Goal: Transaction & Acquisition: Book appointment/travel/reservation

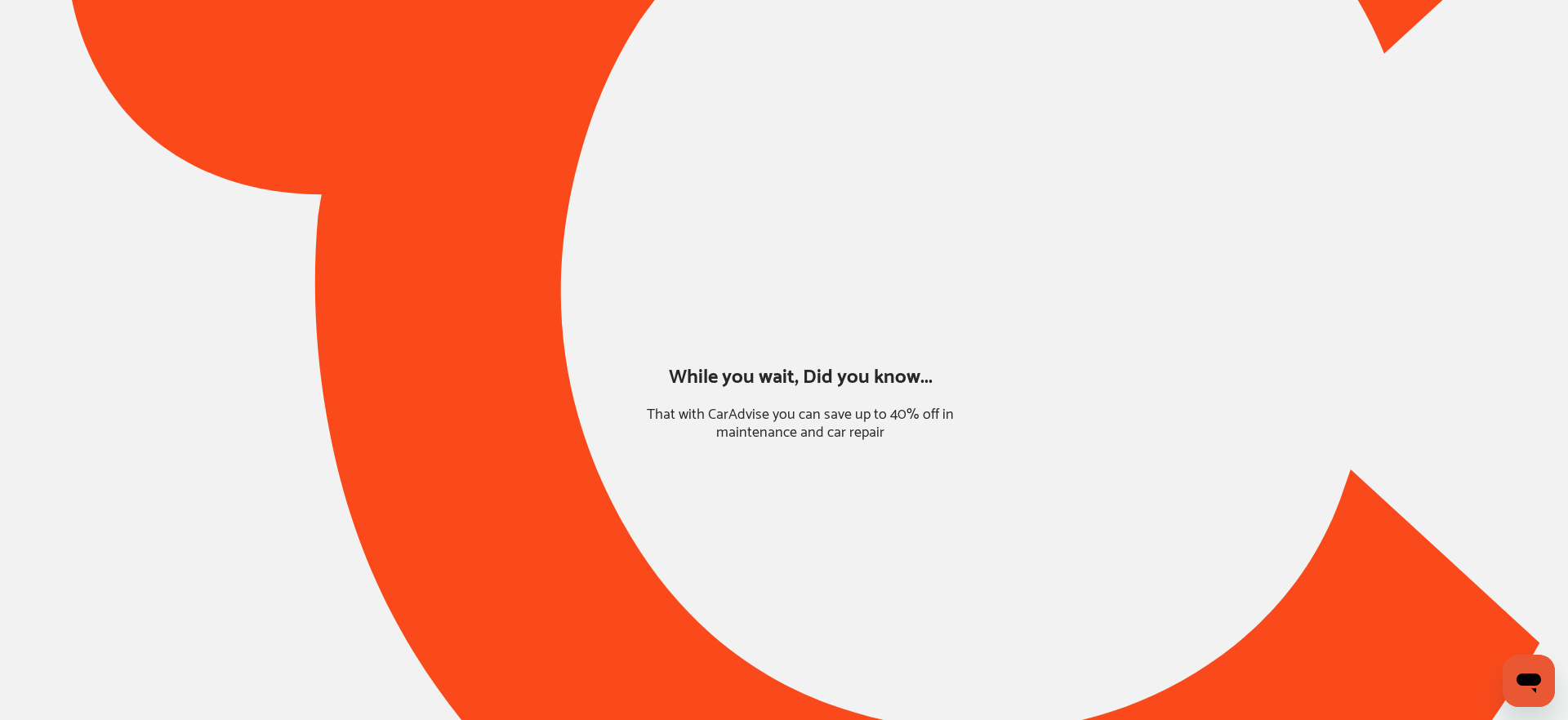
type input "*******"
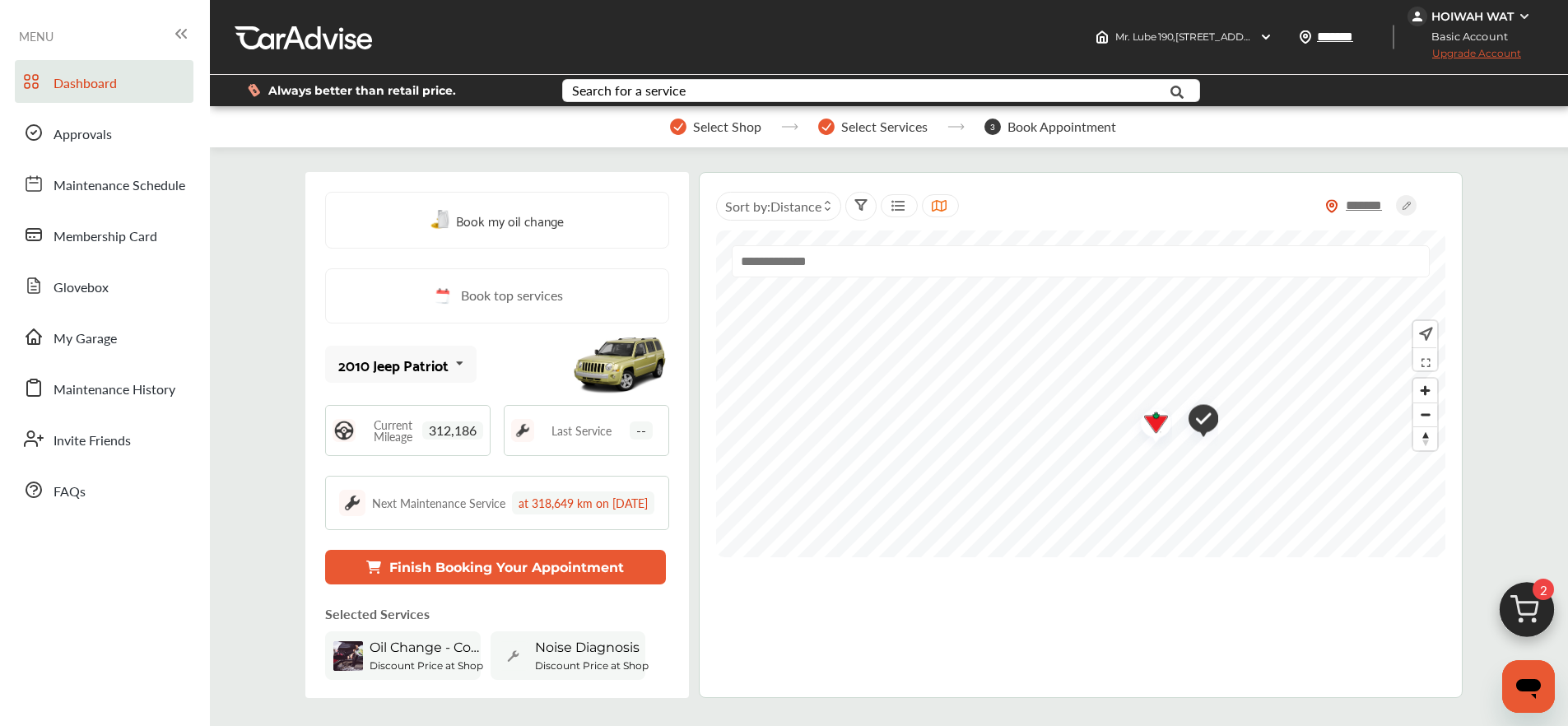
click at [527, 229] on span "Book my oil change" at bounding box center [509, 220] width 107 height 22
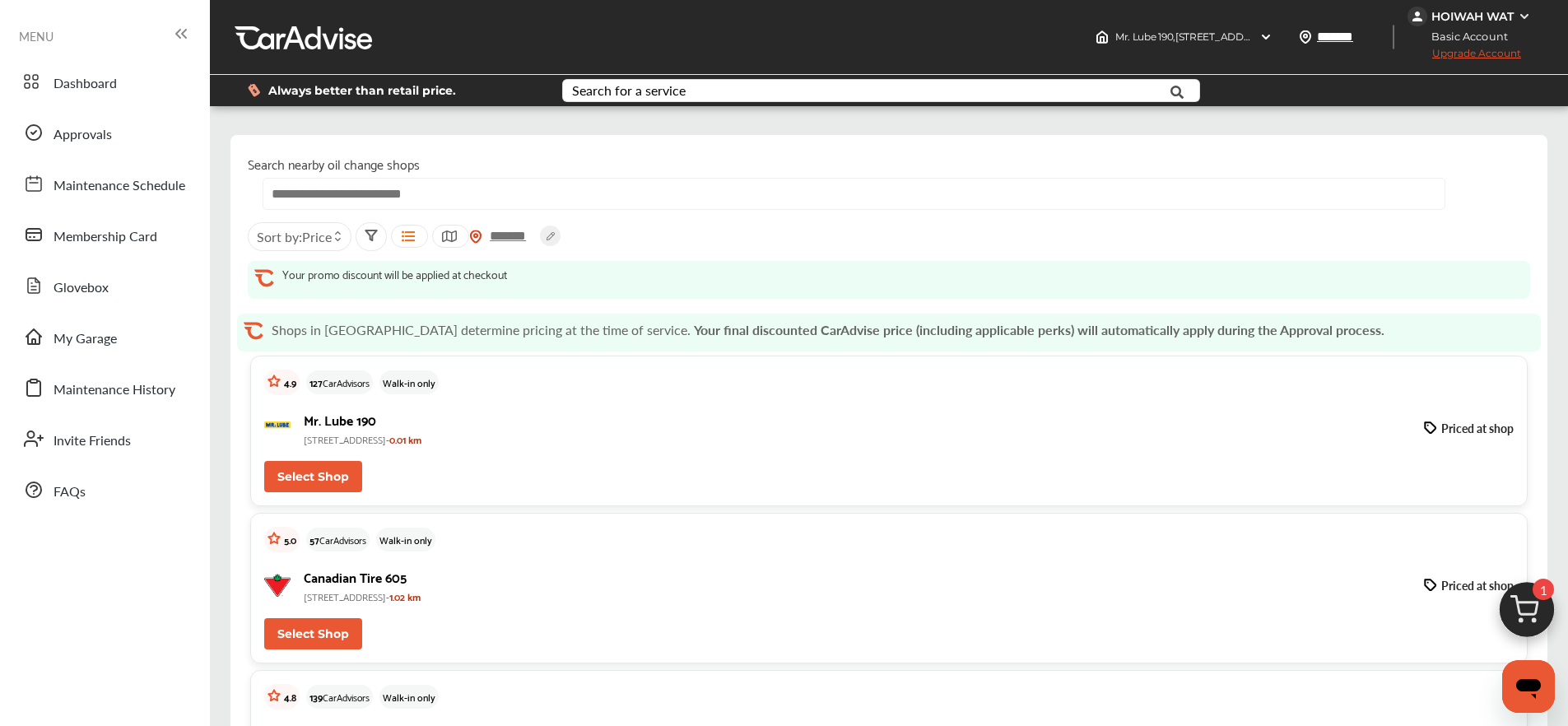
click at [325, 468] on button "Select Shop" at bounding box center [313, 476] width 98 height 31
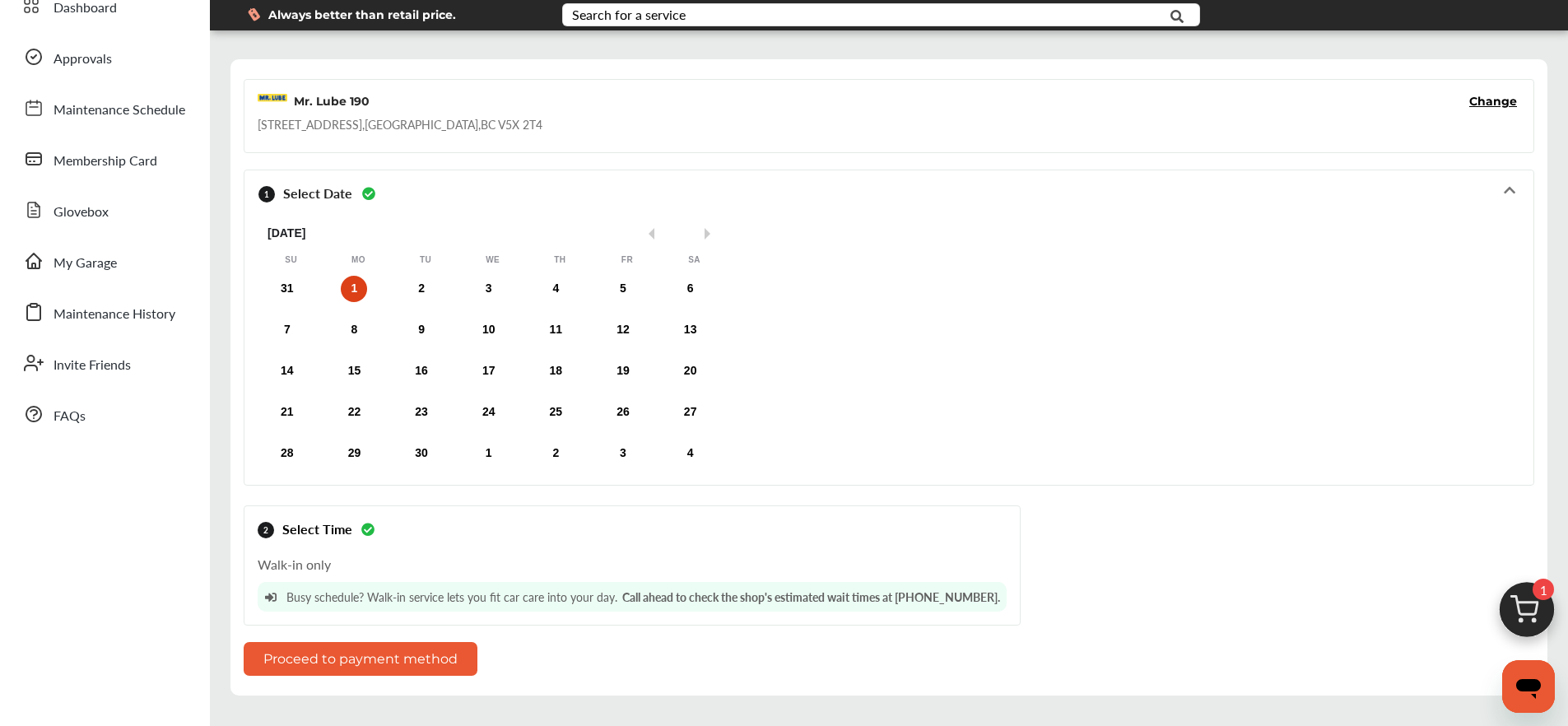
scroll to position [151, 0]
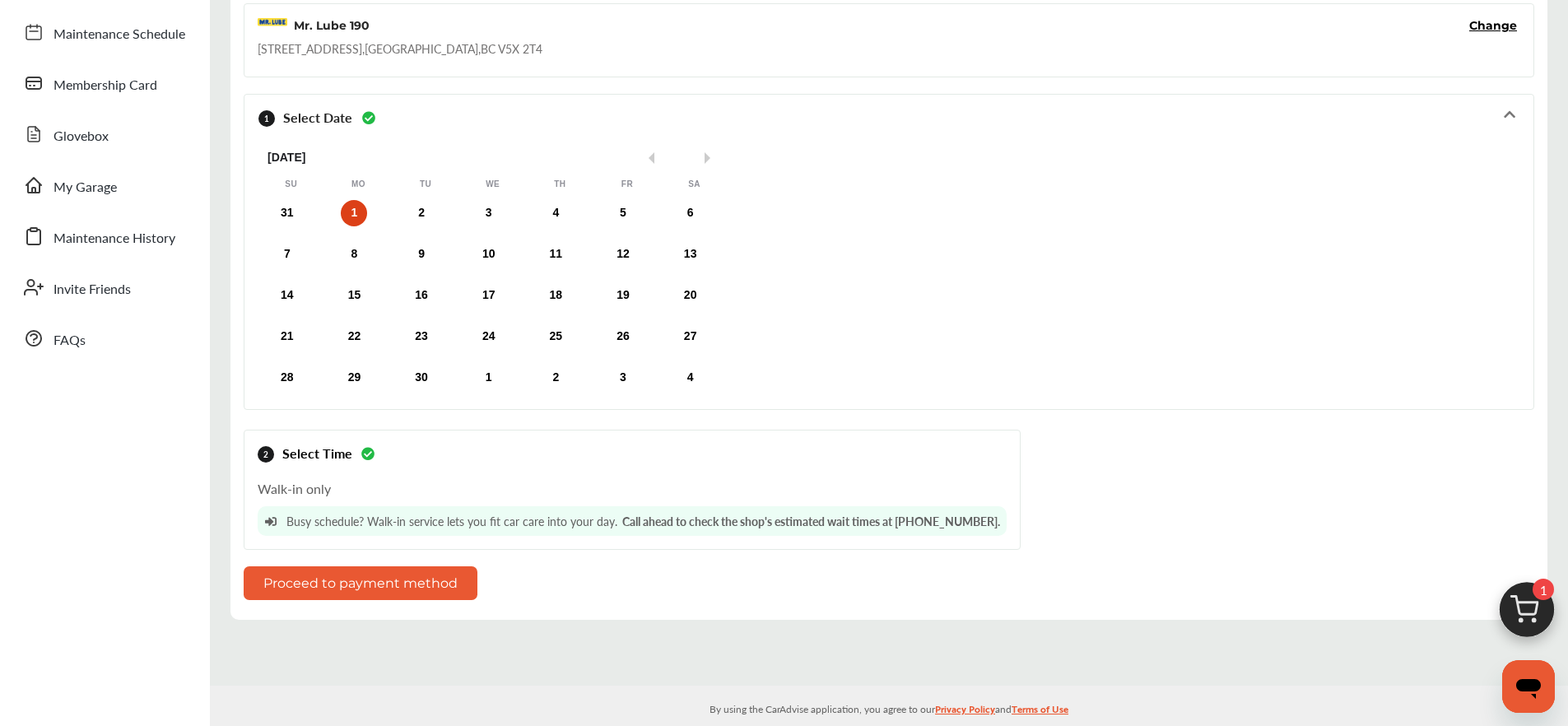
click at [414, 587] on button "Proceed to payment method" at bounding box center [360, 584] width 233 height 34
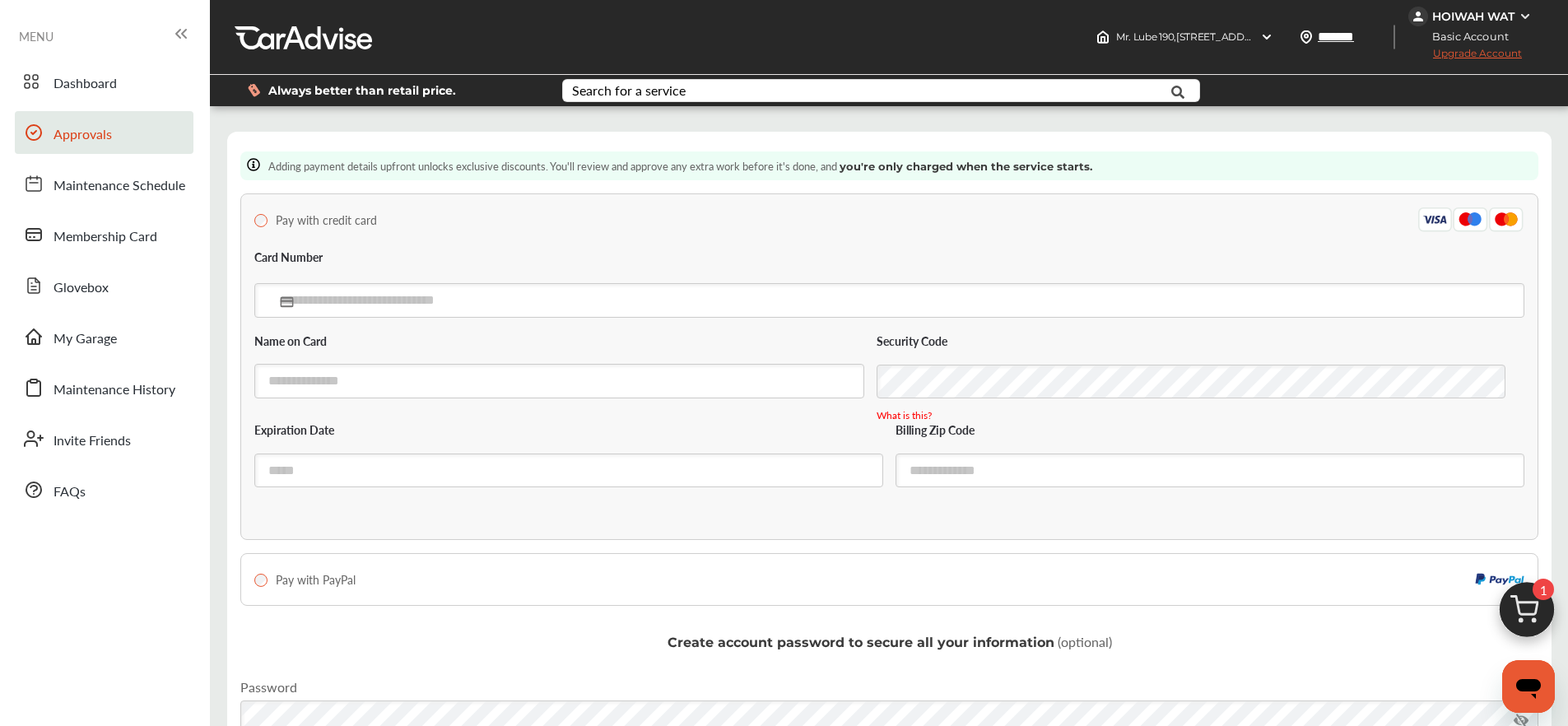
click at [90, 136] on span "Approvals" at bounding box center [82, 135] width 58 height 21
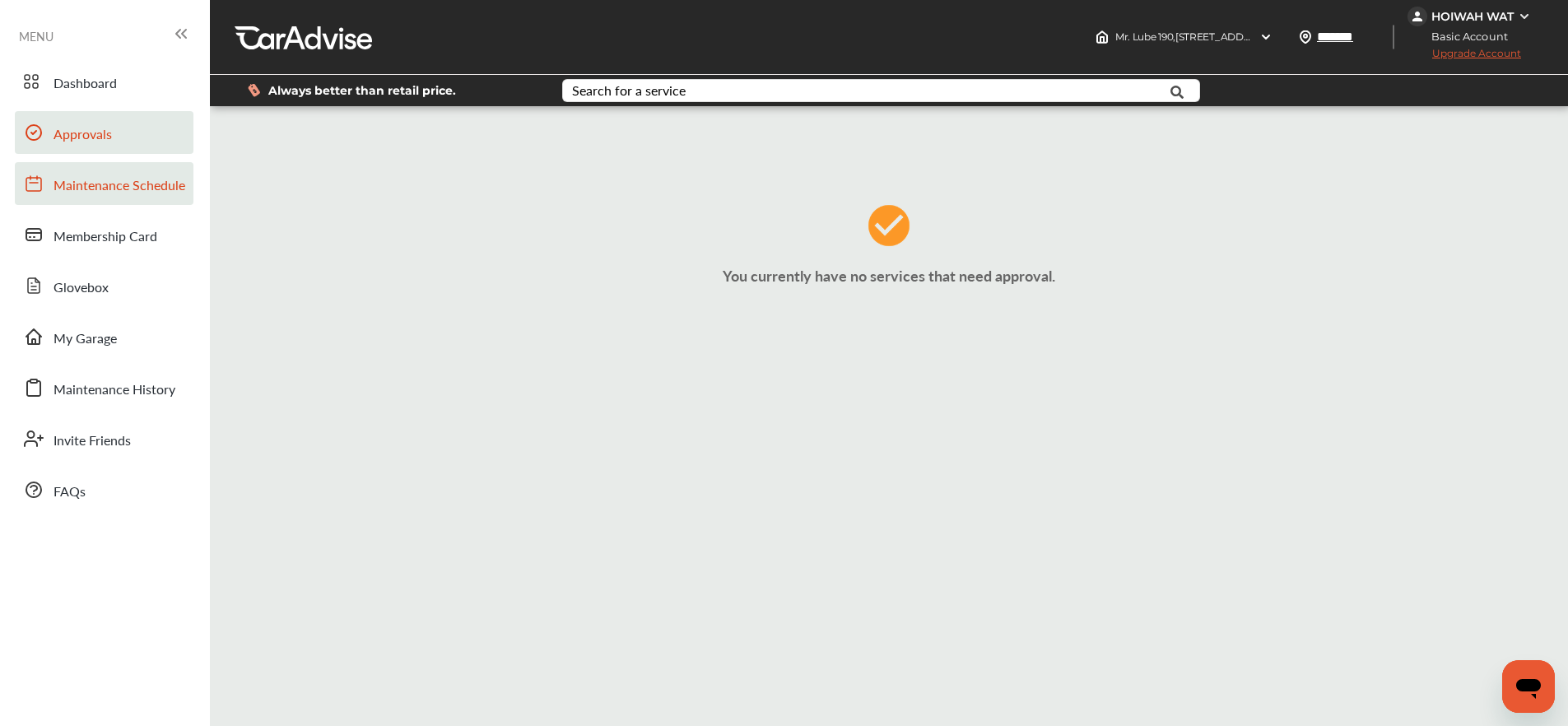
click at [95, 184] on span "Maintenance Schedule" at bounding box center [119, 185] width 132 height 21
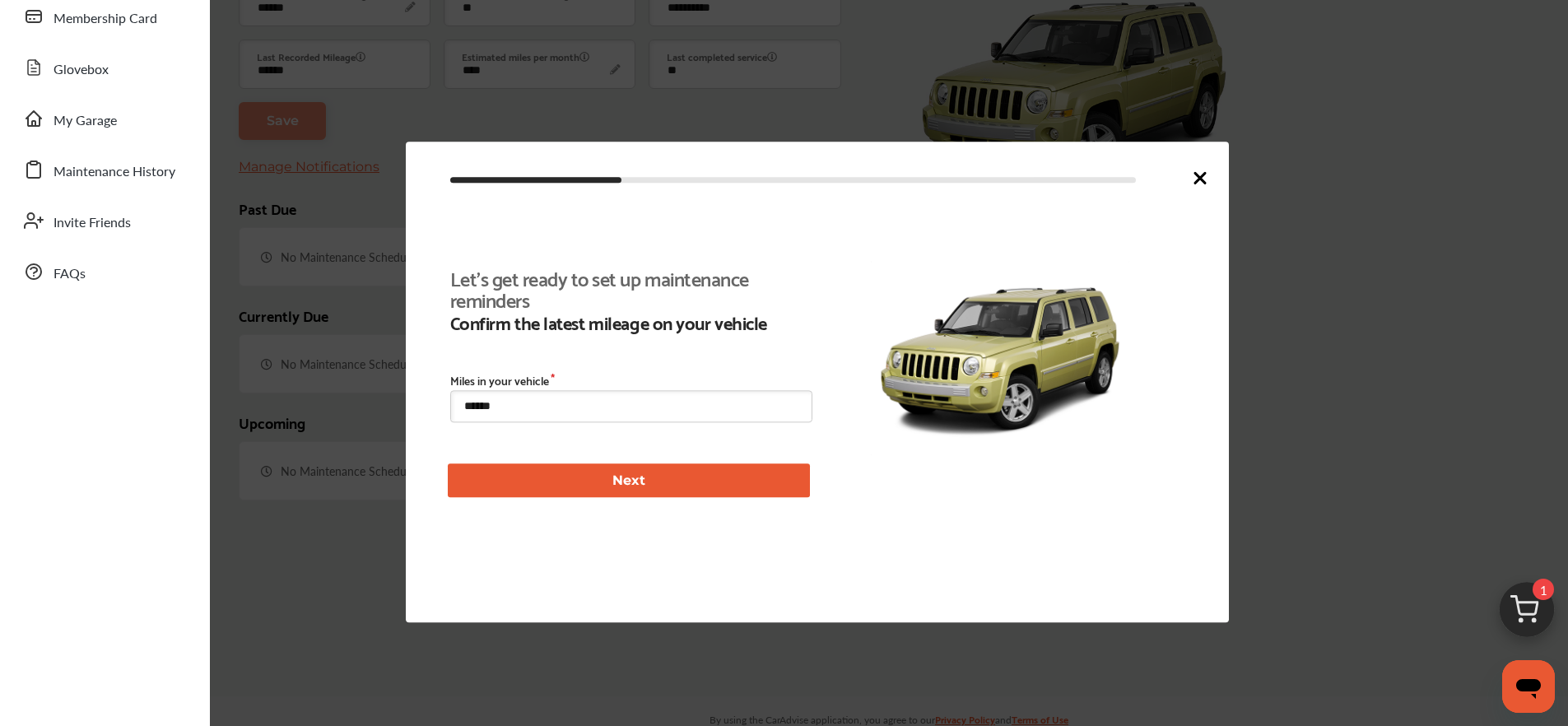
scroll to position [250, 0]
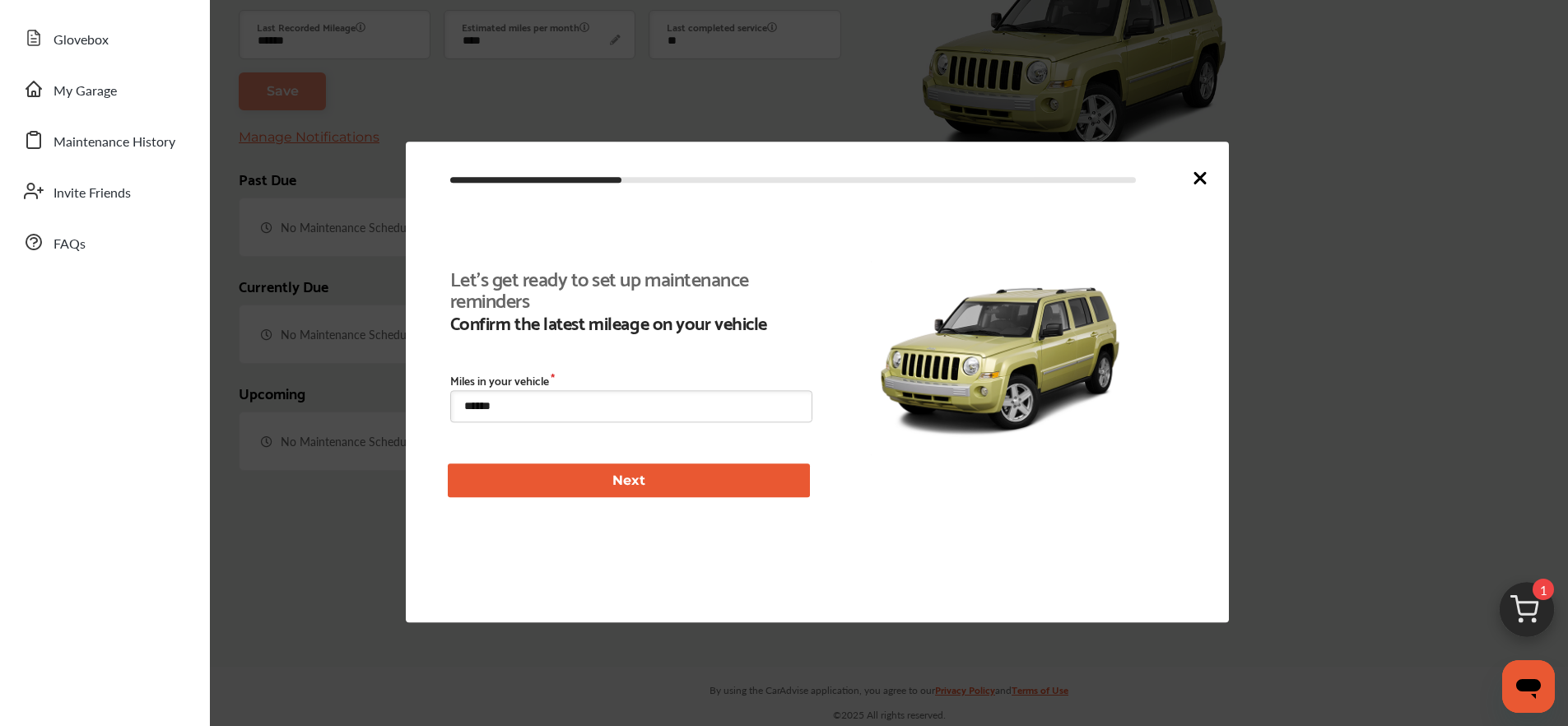
type input "****"
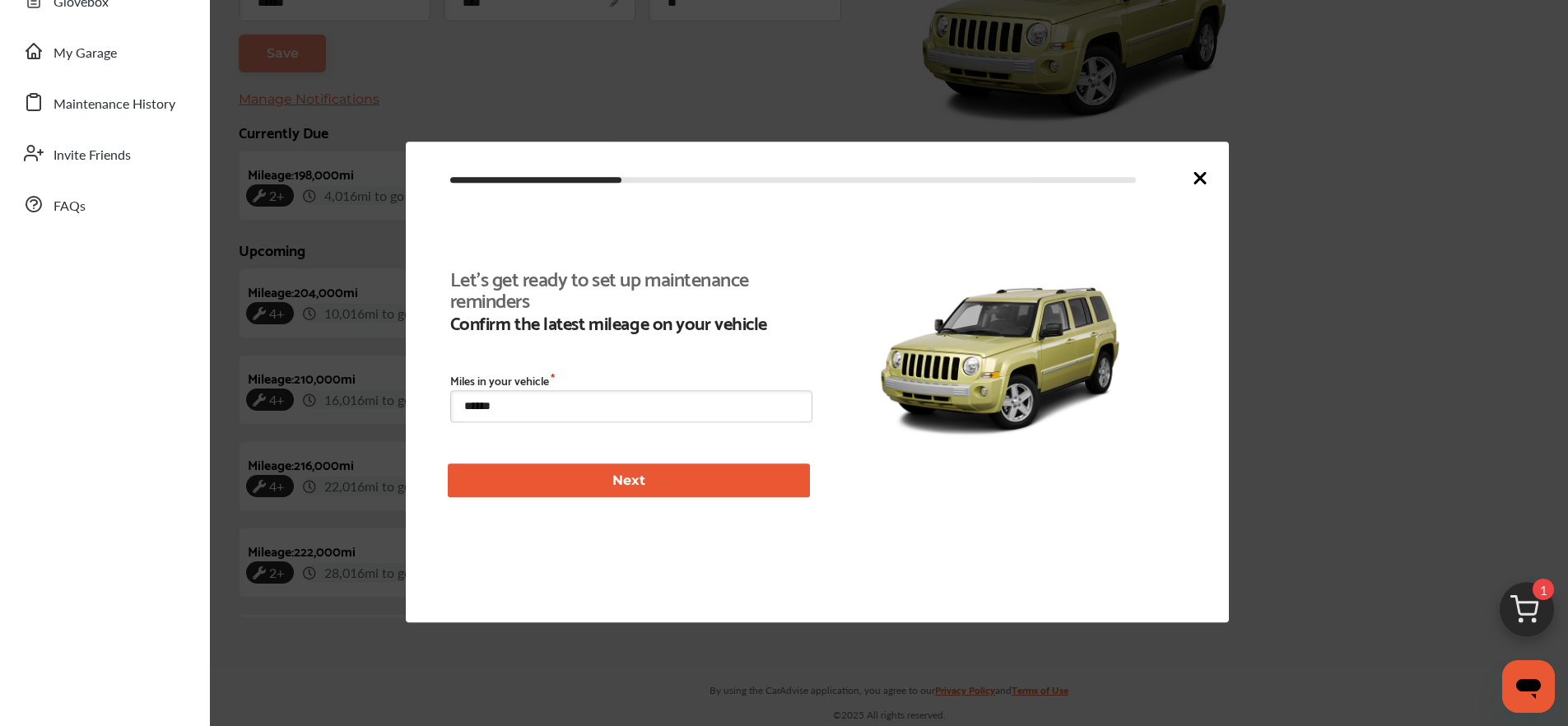
scroll to position [381, 0]
click at [1195, 180] on icon at bounding box center [1199, 178] width 19 height 19
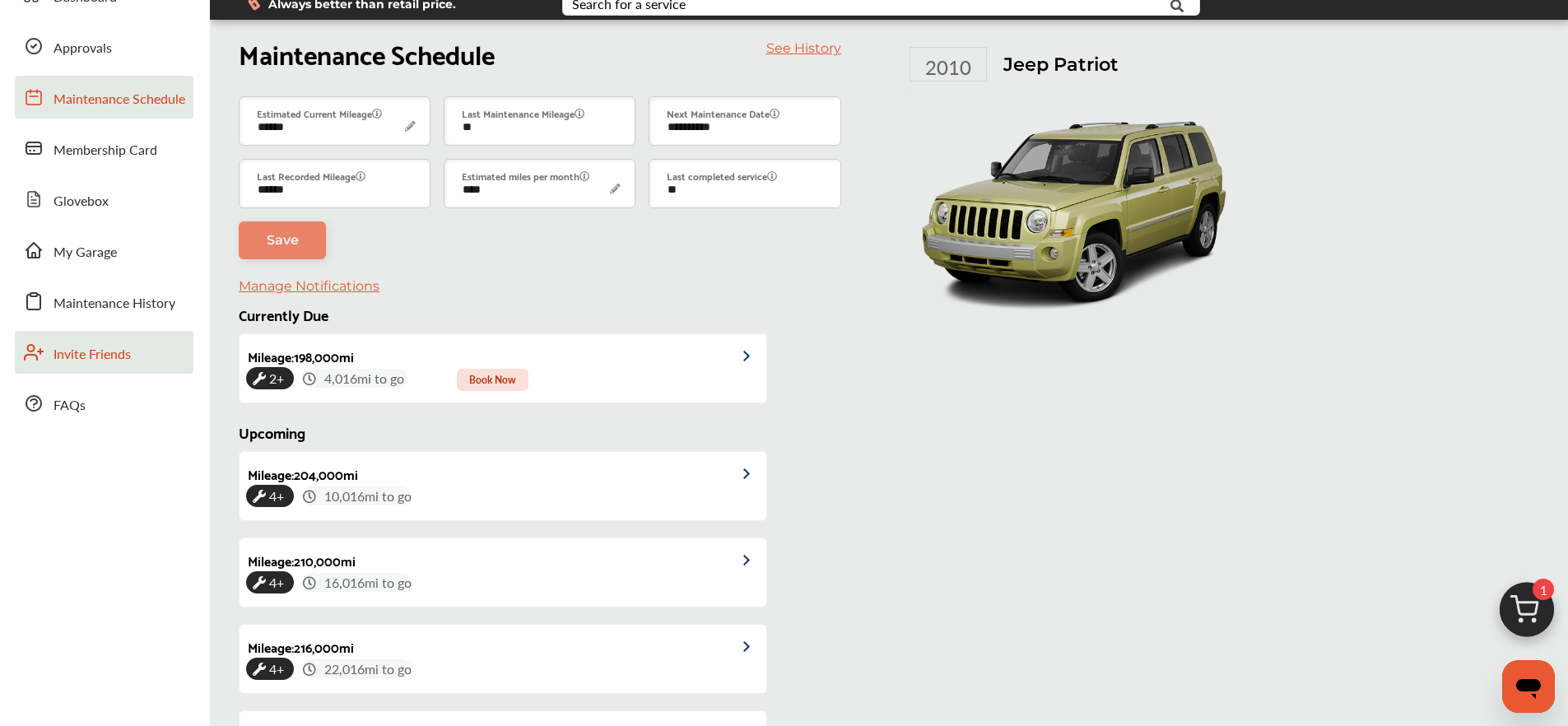
scroll to position [37, 0]
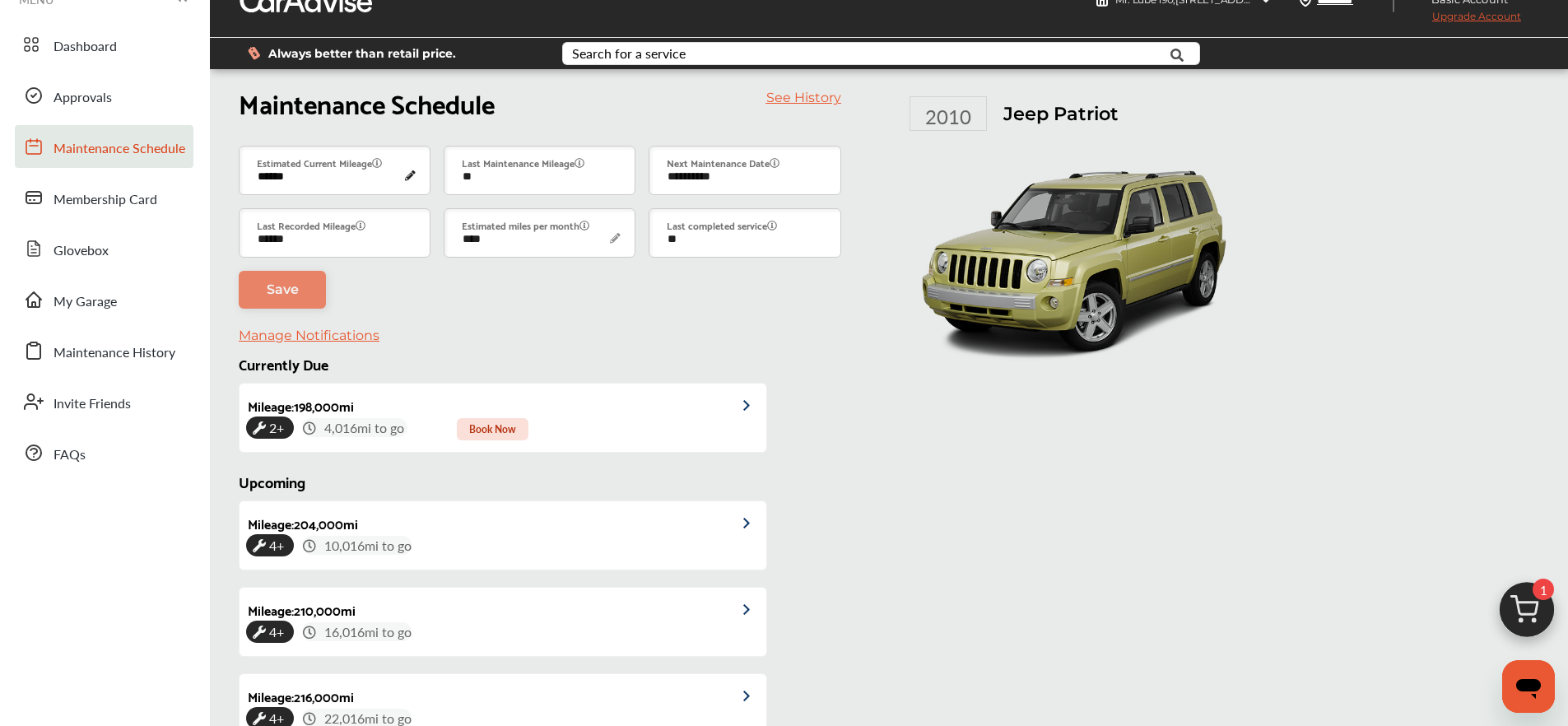
click at [408, 175] on input "******" at bounding box center [334, 170] width 192 height 49
click at [366, 178] on input "******" at bounding box center [334, 170] width 192 height 49
click at [958, 441] on div "2010 Jeep Patriot" at bounding box center [1125, 471] width 542 height 764
click at [527, 186] on input "**" at bounding box center [540, 170] width 192 height 49
paste input "text"
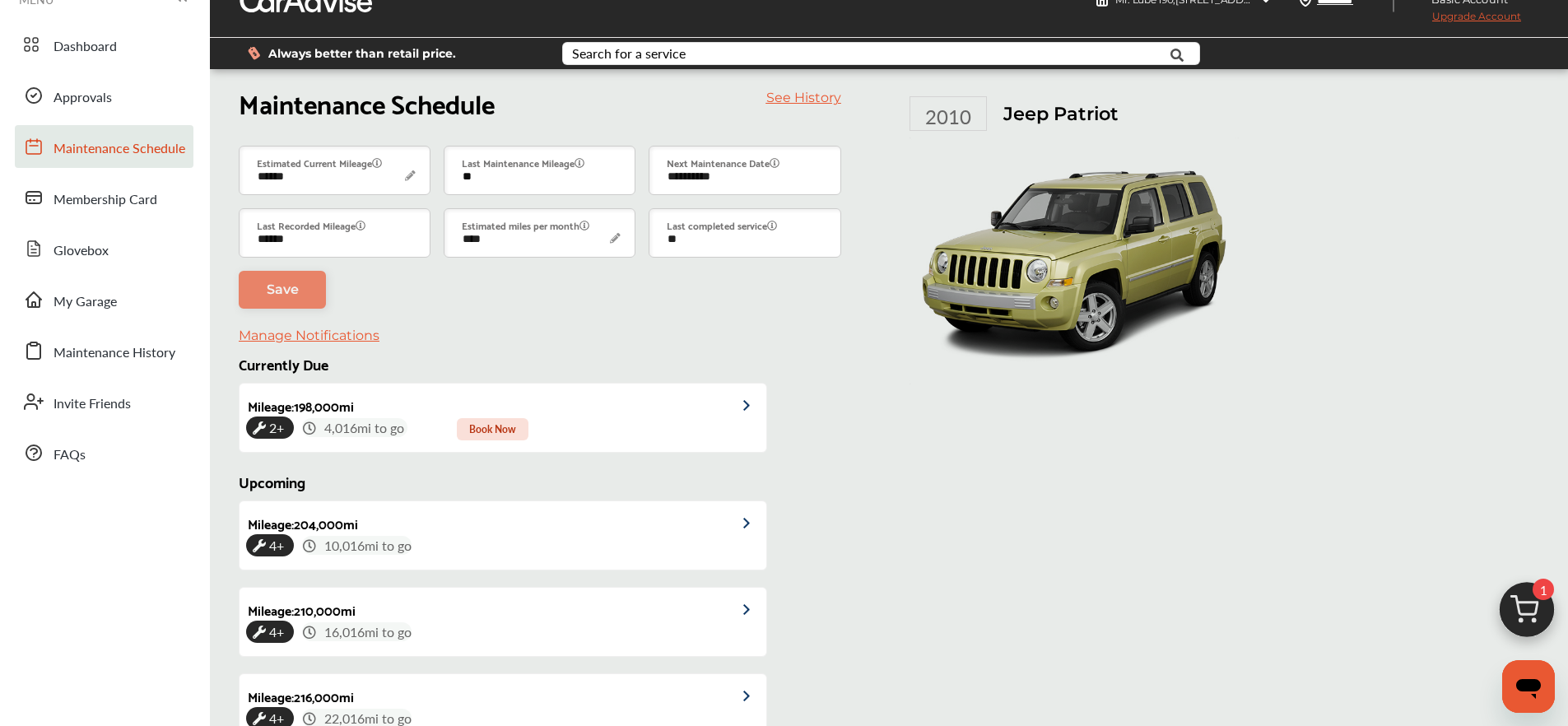
click at [524, 183] on input "**" at bounding box center [540, 170] width 192 height 49
drag, startPoint x: 496, startPoint y: 182, endPoint x: 438, endPoint y: 180, distance: 58.0
click at [438, 180] on div "Last Maintenance Mileage **" at bounding box center [540, 170] width 205 height 49
paste input "text"
type input "**"
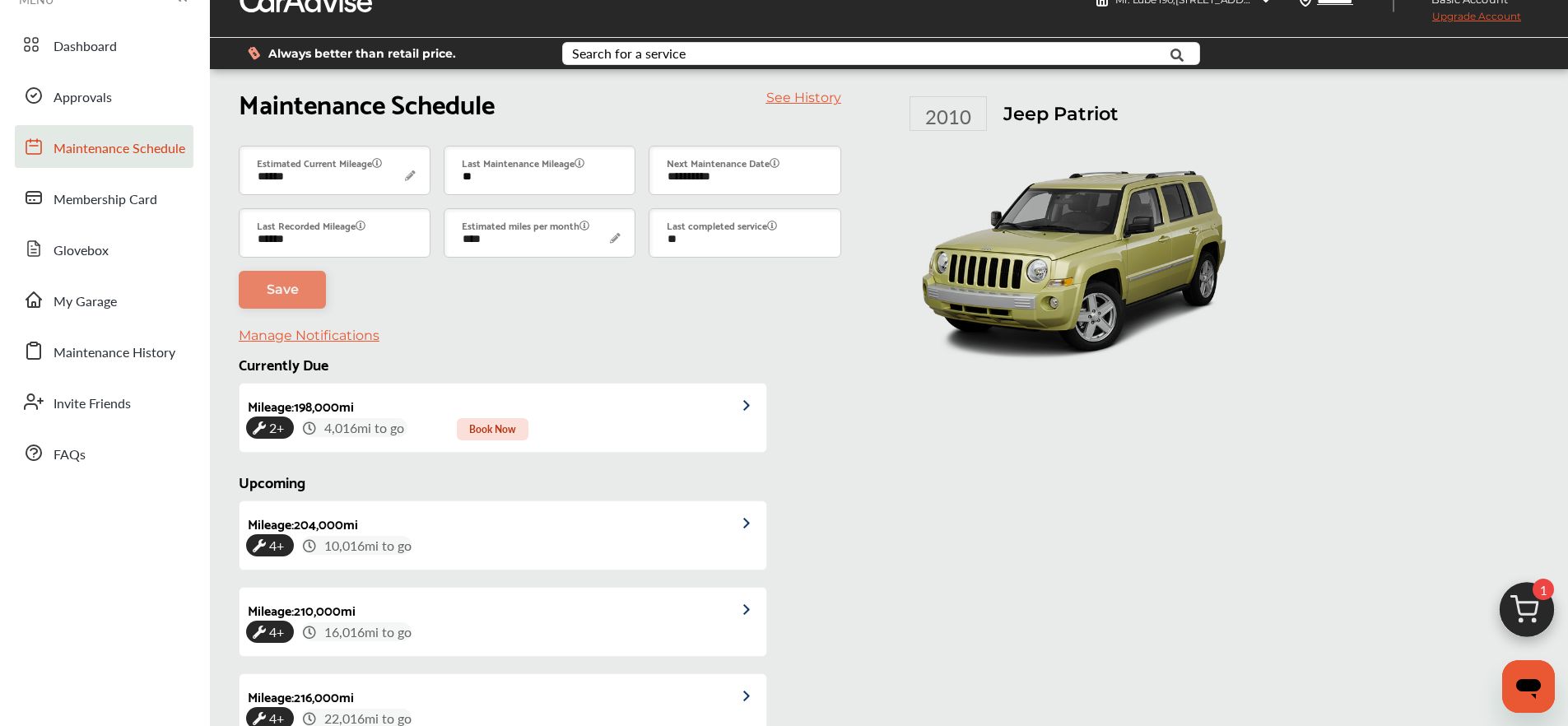
click at [519, 177] on input "**" at bounding box center [540, 170] width 192 height 49
click at [544, 180] on input "**" at bounding box center [540, 170] width 192 height 49
click at [730, 175] on input "**********" at bounding box center [744, 170] width 192 height 49
click at [867, 357] on div "2010 Jeep Patriot" at bounding box center [1125, 471] width 542 height 764
click at [105, 209] on span "Membership Card" at bounding box center [105, 200] width 104 height 21
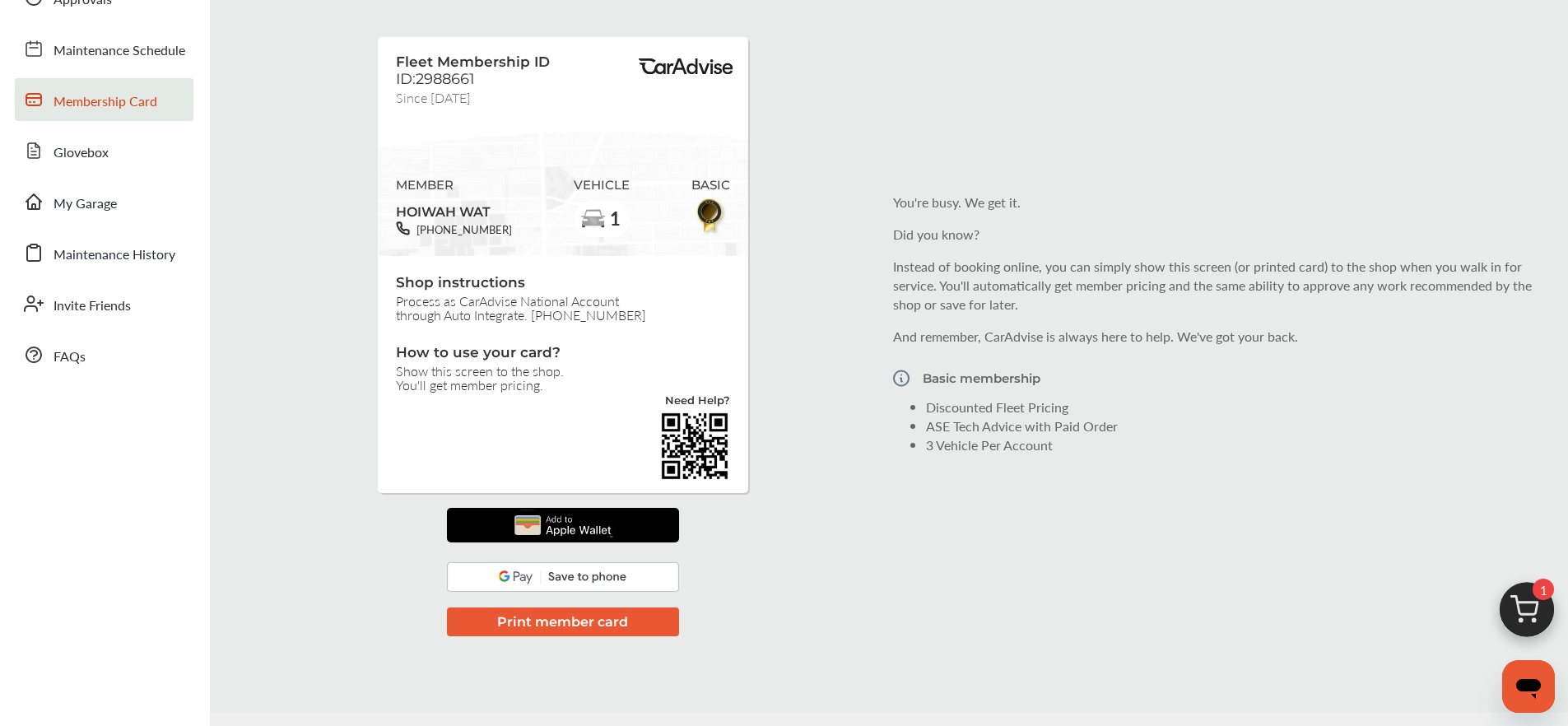
scroll to position [146, 0]
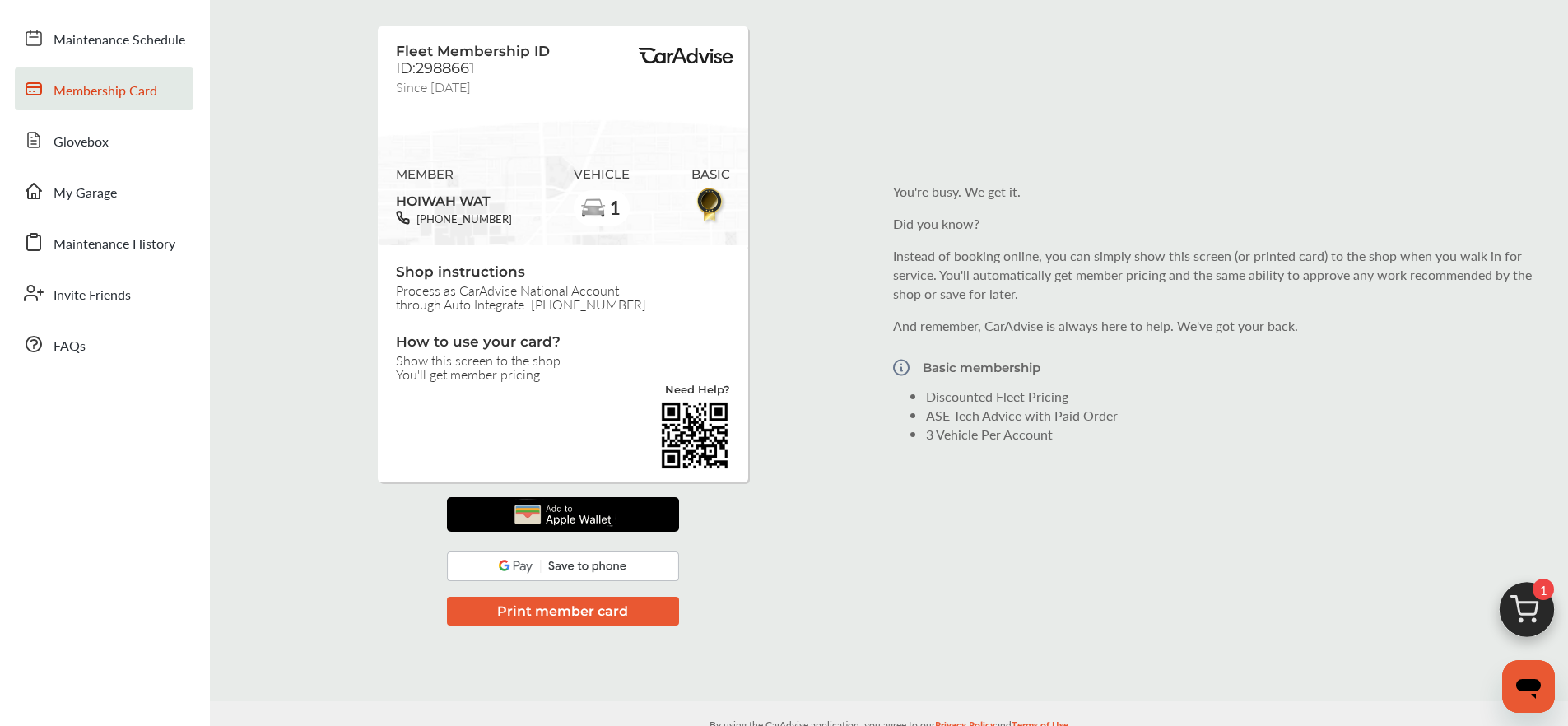
click at [566, 507] on img at bounding box center [562, 514] width 111 height 35
click at [551, 606] on button "Print member card" at bounding box center [562, 612] width 232 height 29
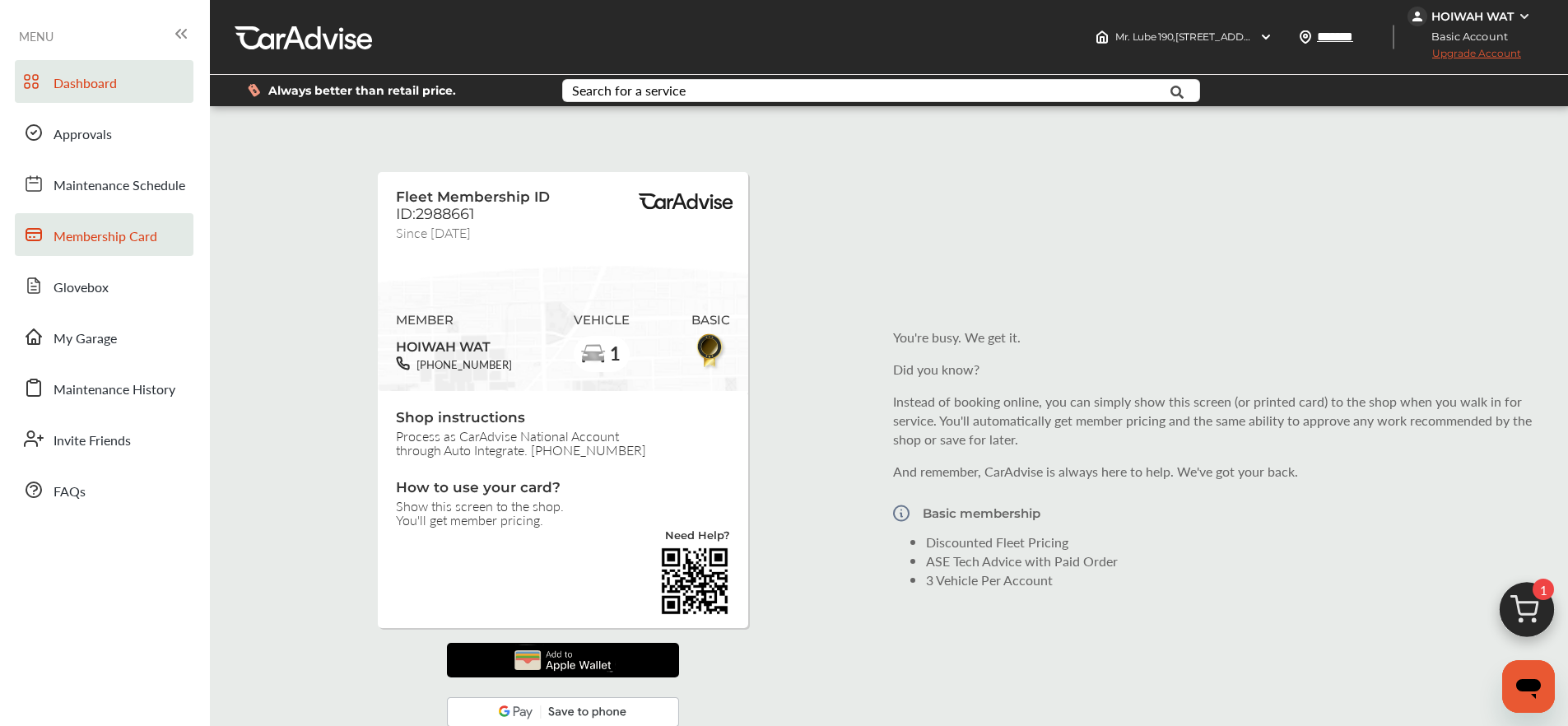
click at [91, 85] on span "Dashboard" at bounding box center [85, 84] width 63 height 21
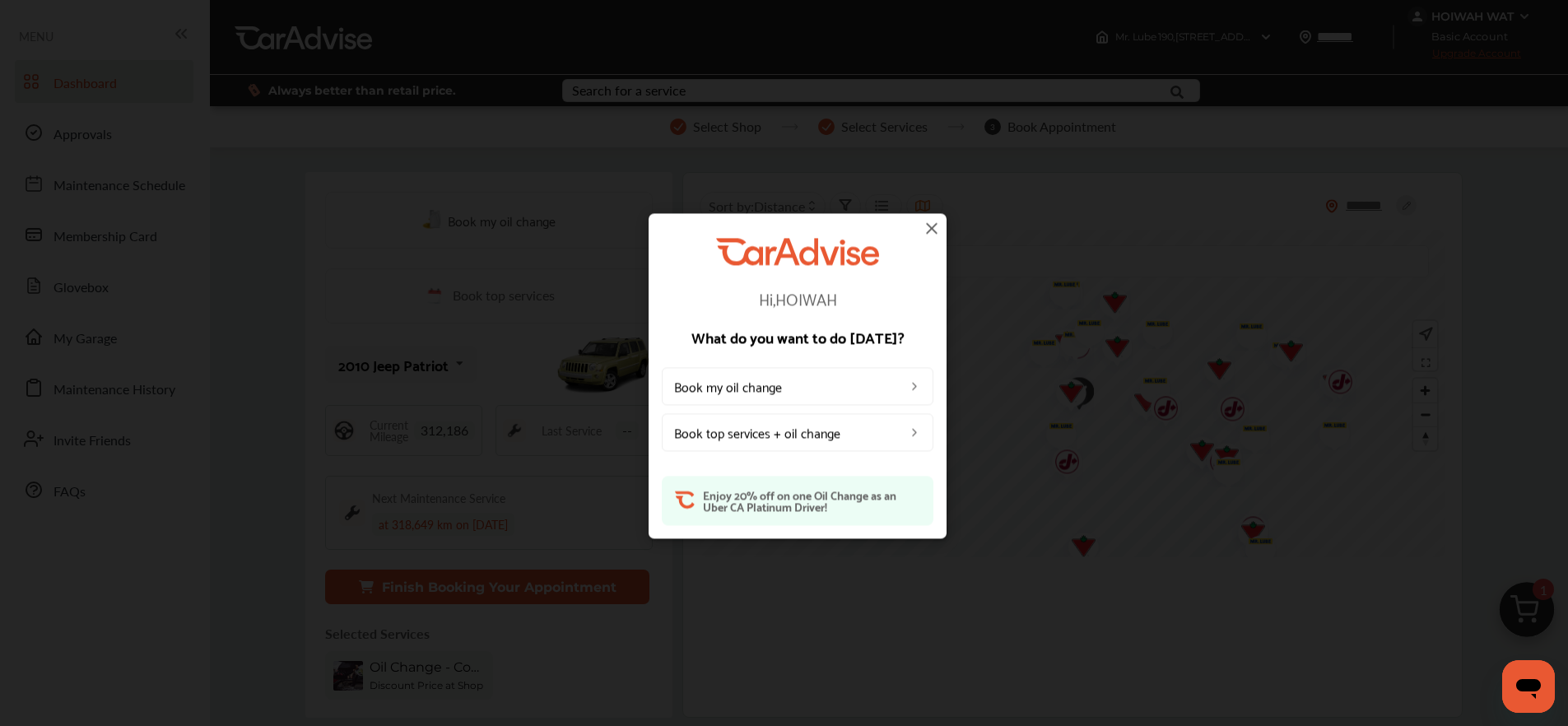
click at [935, 230] on img at bounding box center [931, 228] width 19 height 19
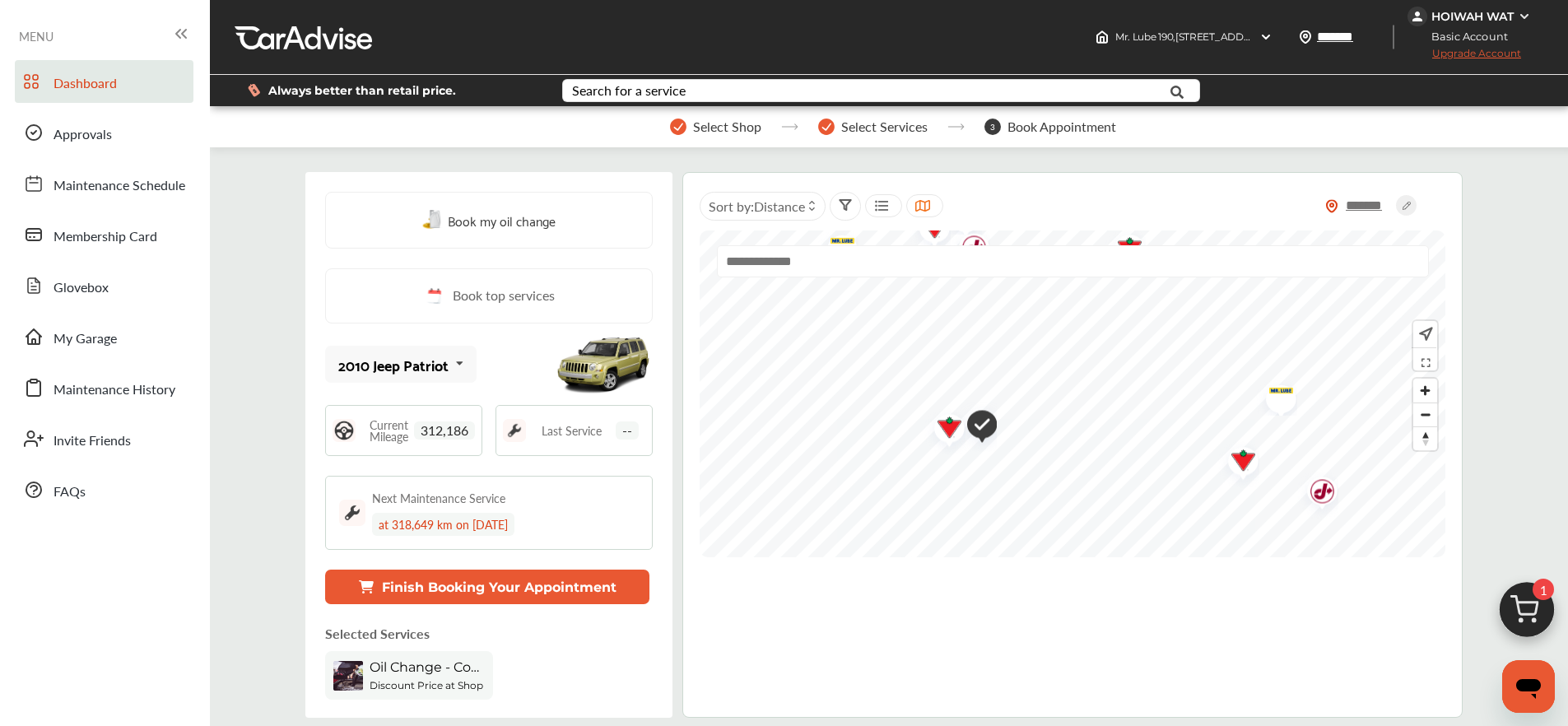
click at [1526, 612] on img at bounding box center [1526, 613] width 79 height 79
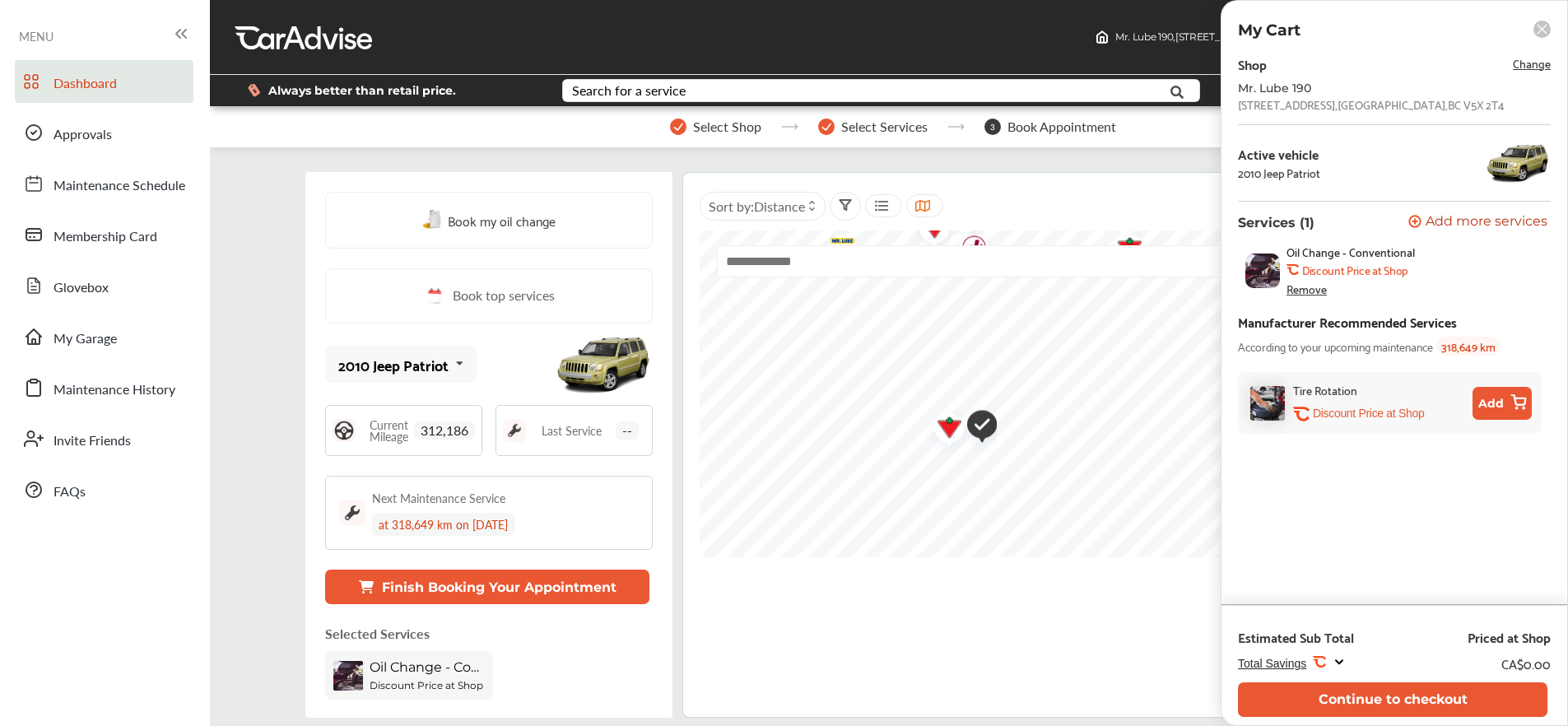
click at [1318, 294] on div "Remove" at bounding box center [1307, 289] width 41 height 14
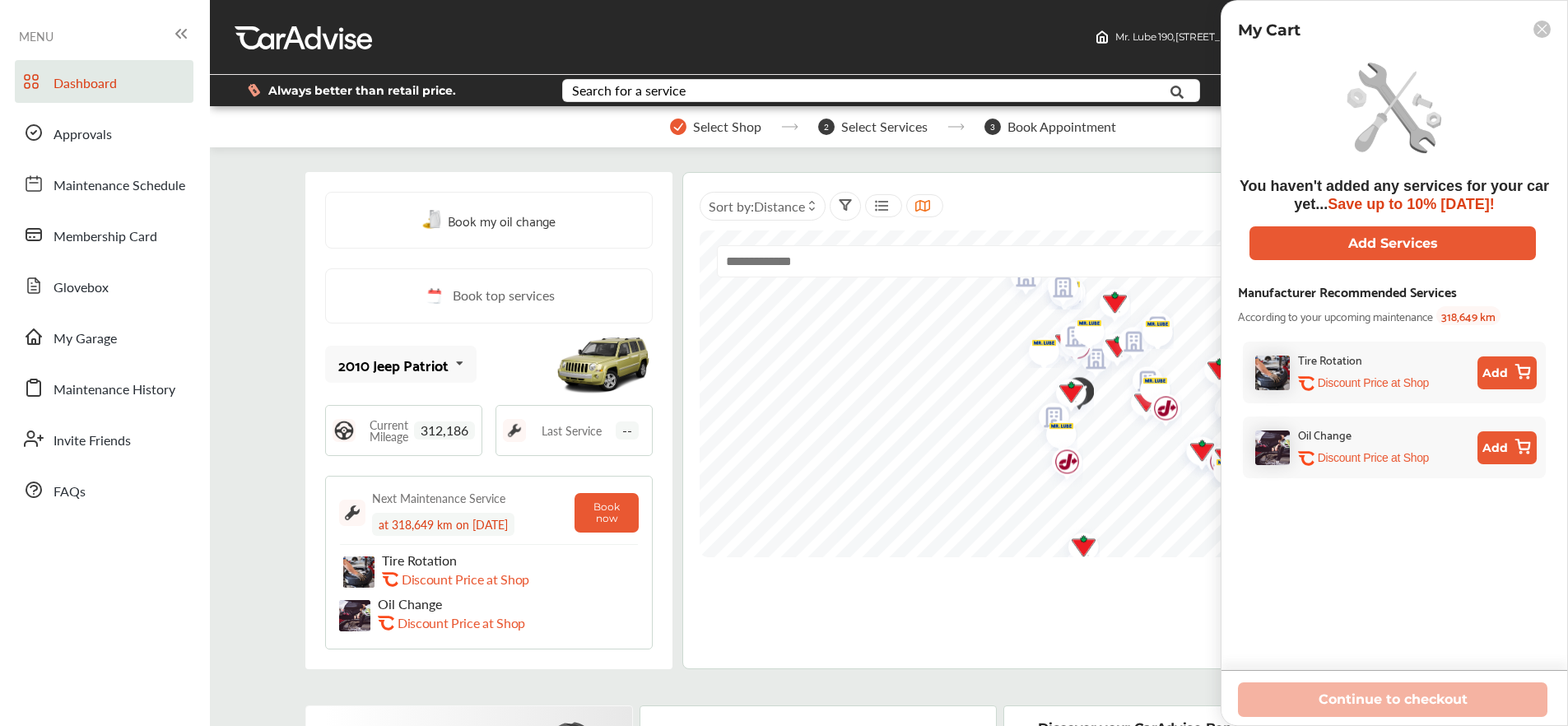
click at [1547, 36] on rect at bounding box center [1542, 29] width 17 height 17
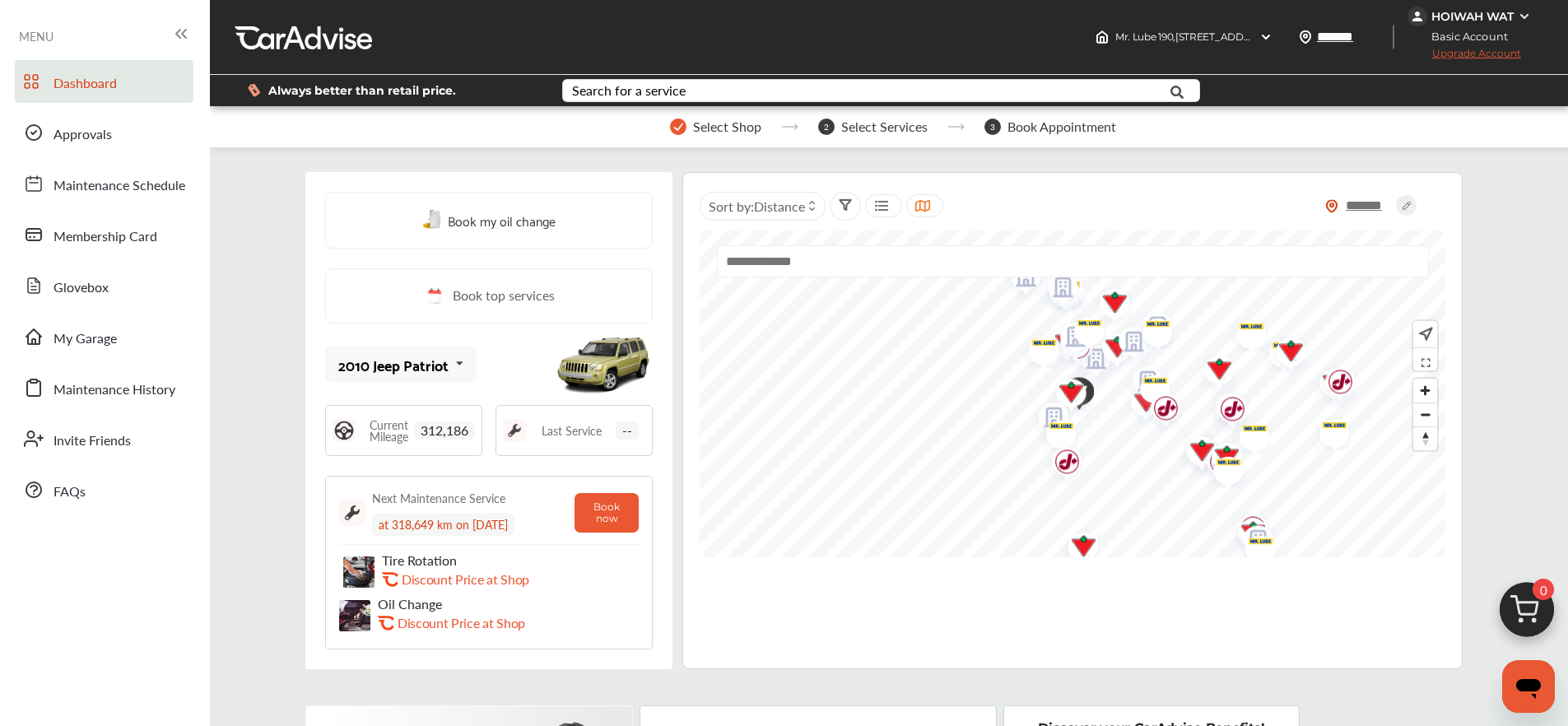
click at [443, 434] on span "312,186" at bounding box center [444, 430] width 61 height 18
click at [117, 81] on link "Dashboard" at bounding box center [104, 81] width 178 height 43
click at [444, 428] on span "312,186" at bounding box center [444, 430] width 61 height 18
click at [425, 436] on span "312,186" at bounding box center [444, 430] width 61 height 18
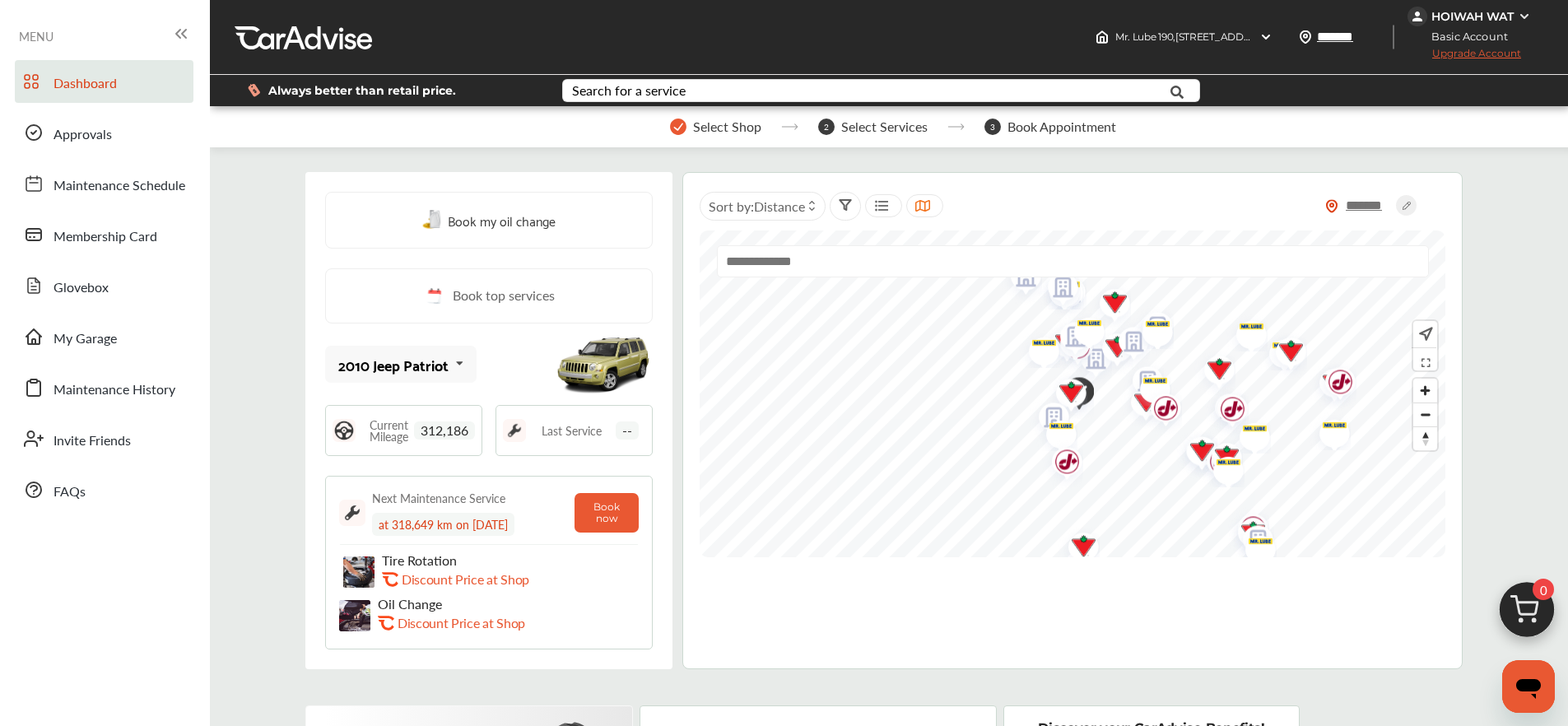
click at [406, 432] on span "Current Mileage" at bounding box center [388, 430] width 50 height 23
click at [99, 139] on span "Approvals" at bounding box center [82, 135] width 58 height 21
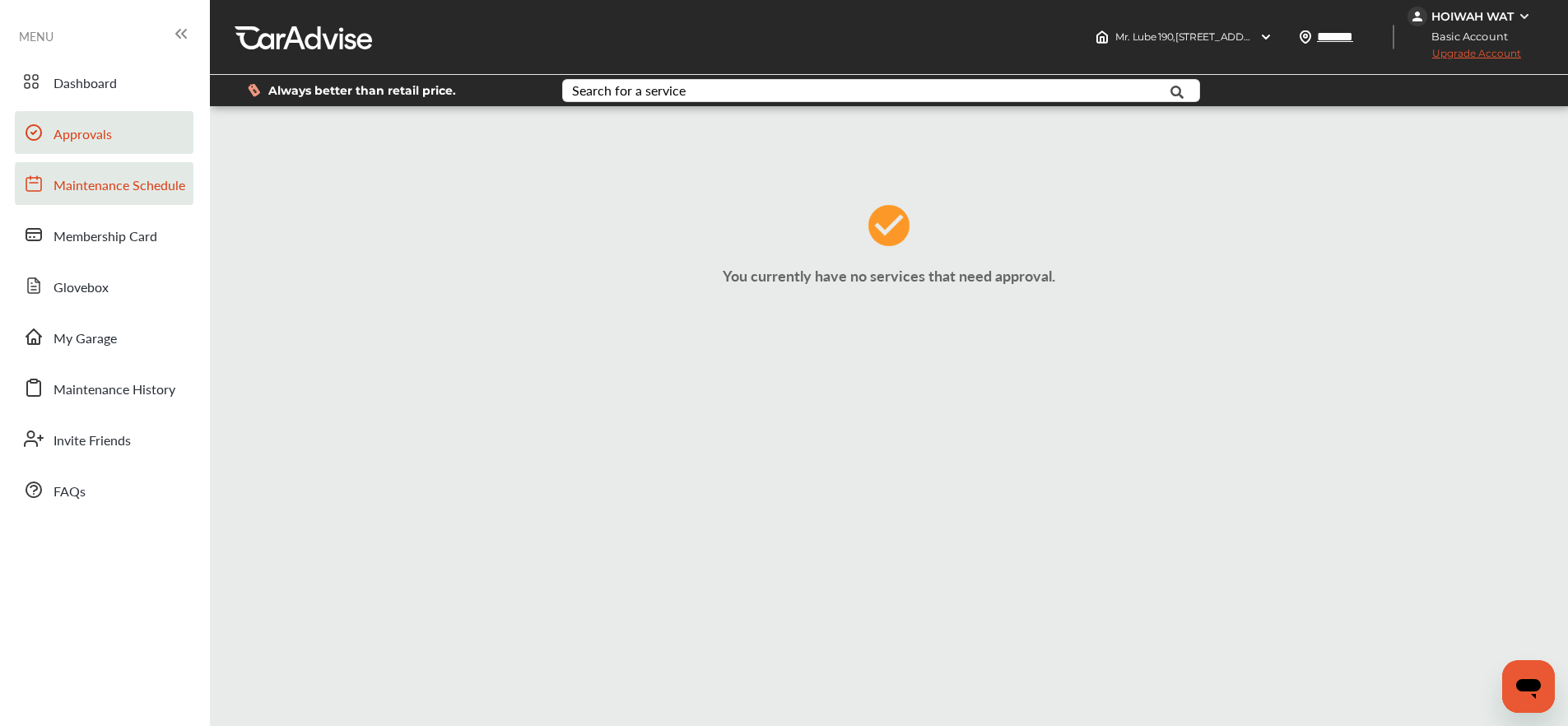
click at [93, 170] on link "Maintenance Schedule" at bounding box center [104, 184] width 178 height 43
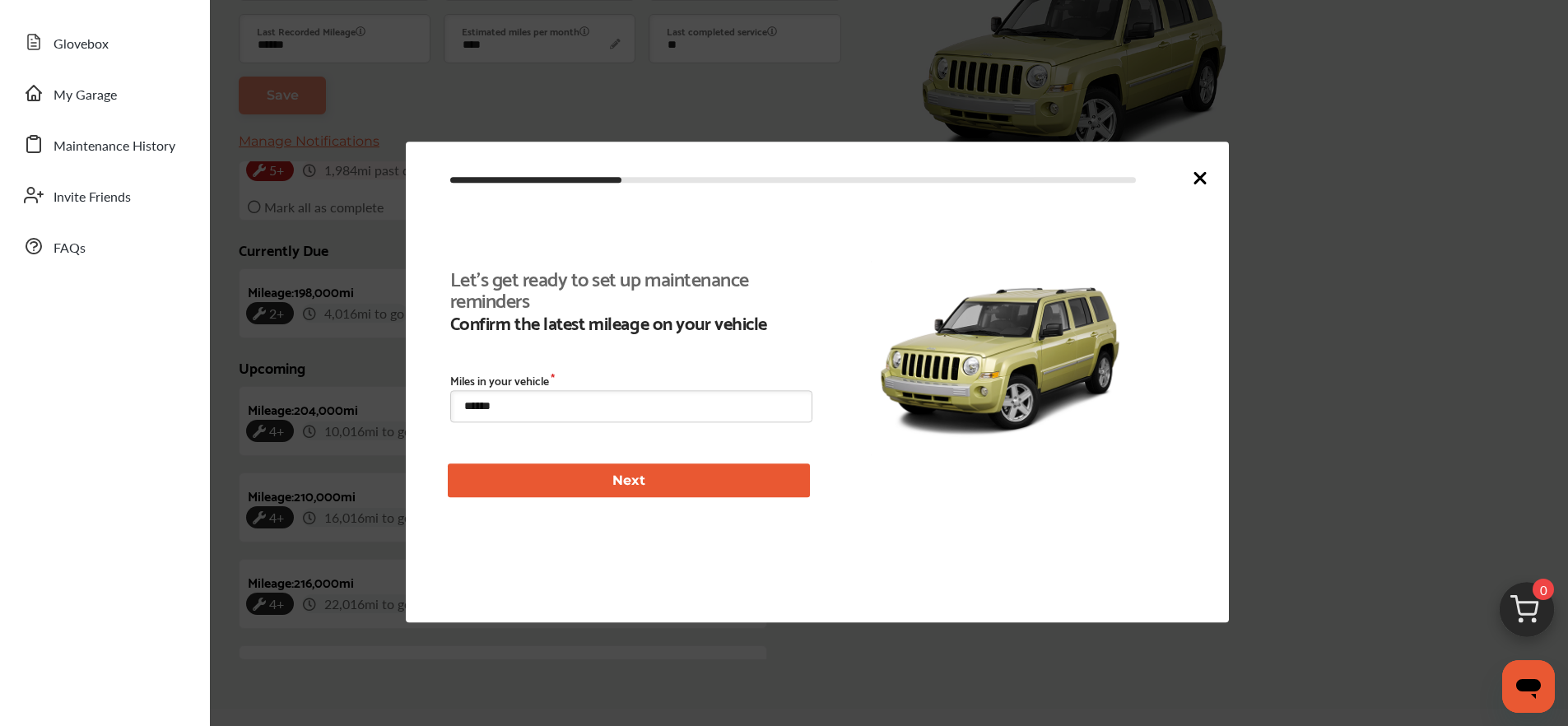
scroll to position [286, 0]
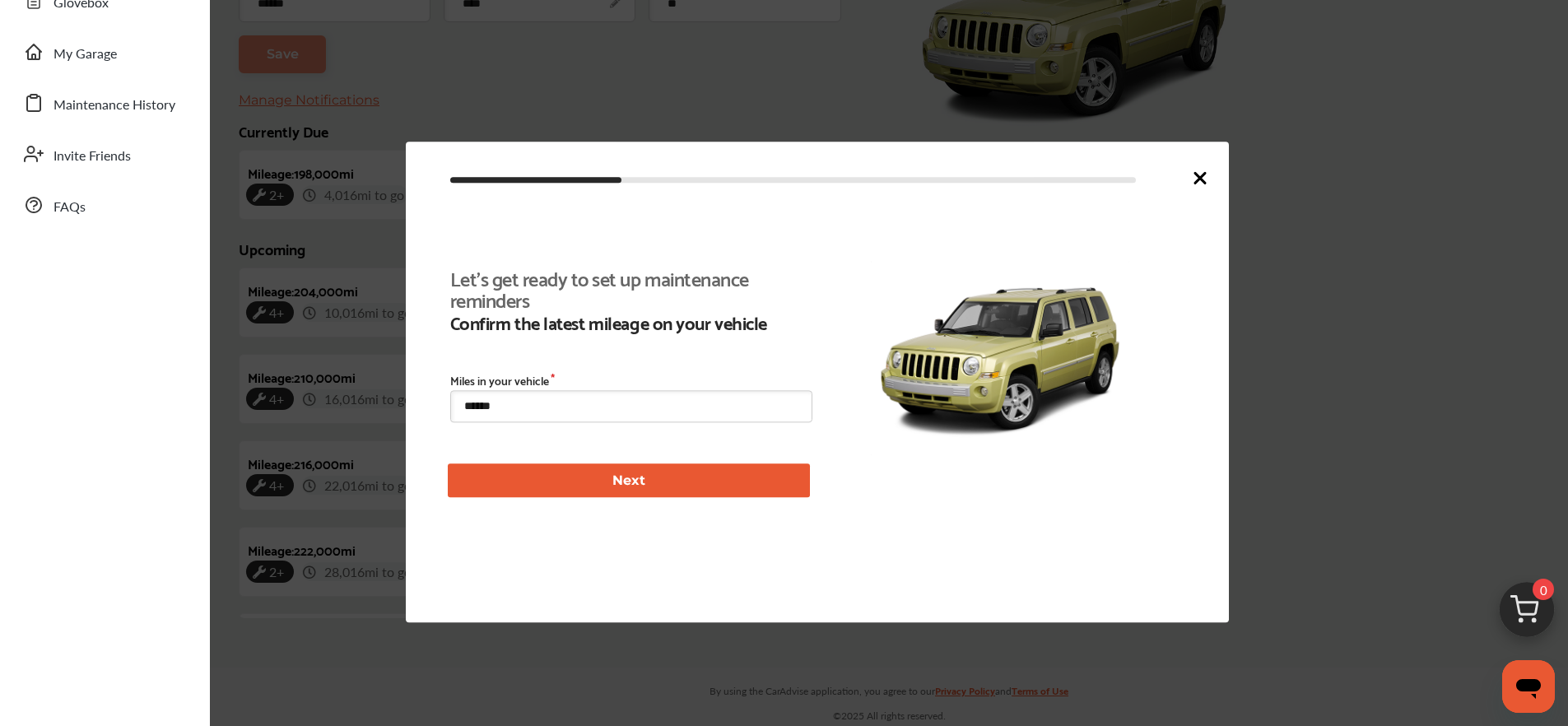
type input "****"
click at [1194, 178] on icon at bounding box center [1199, 178] width 19 height 19
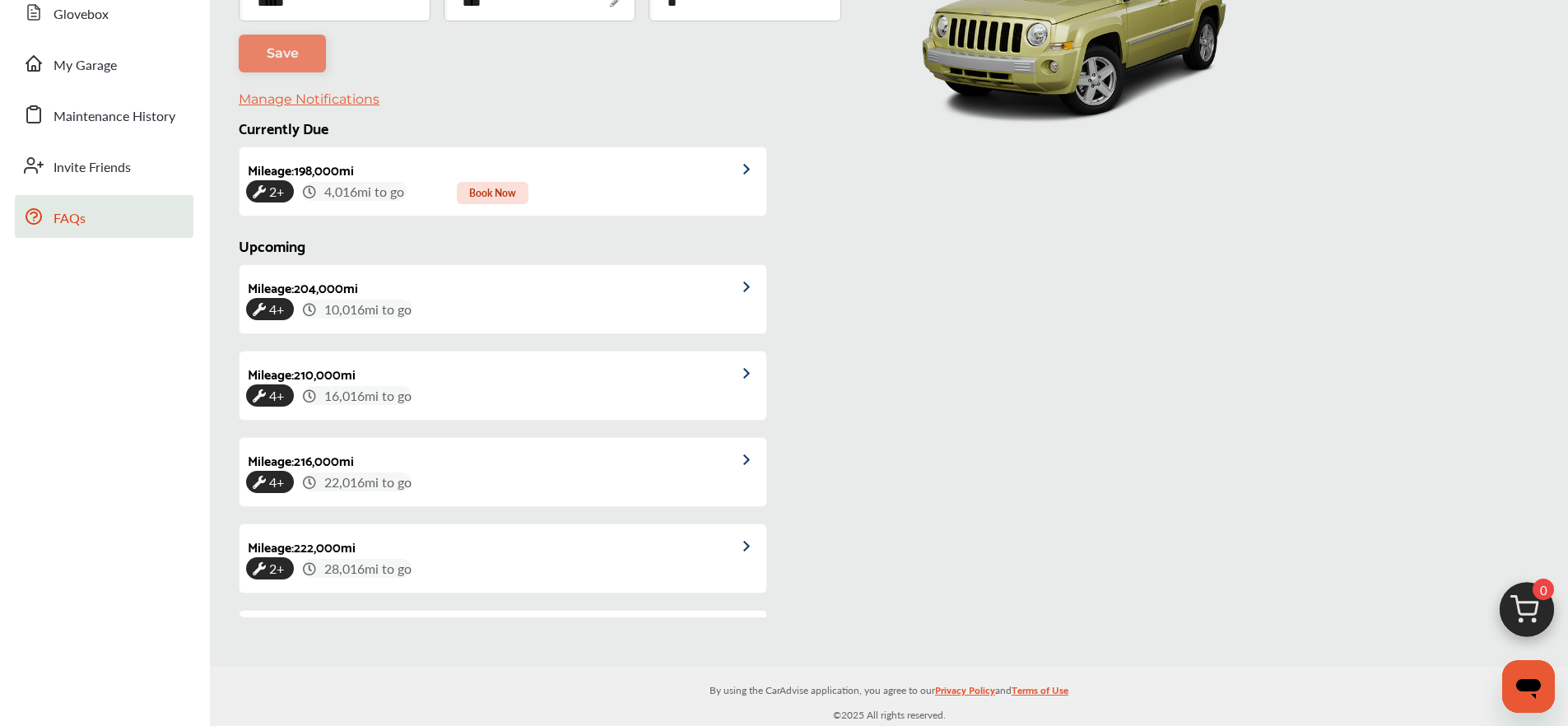
scroll to position [0, 0]
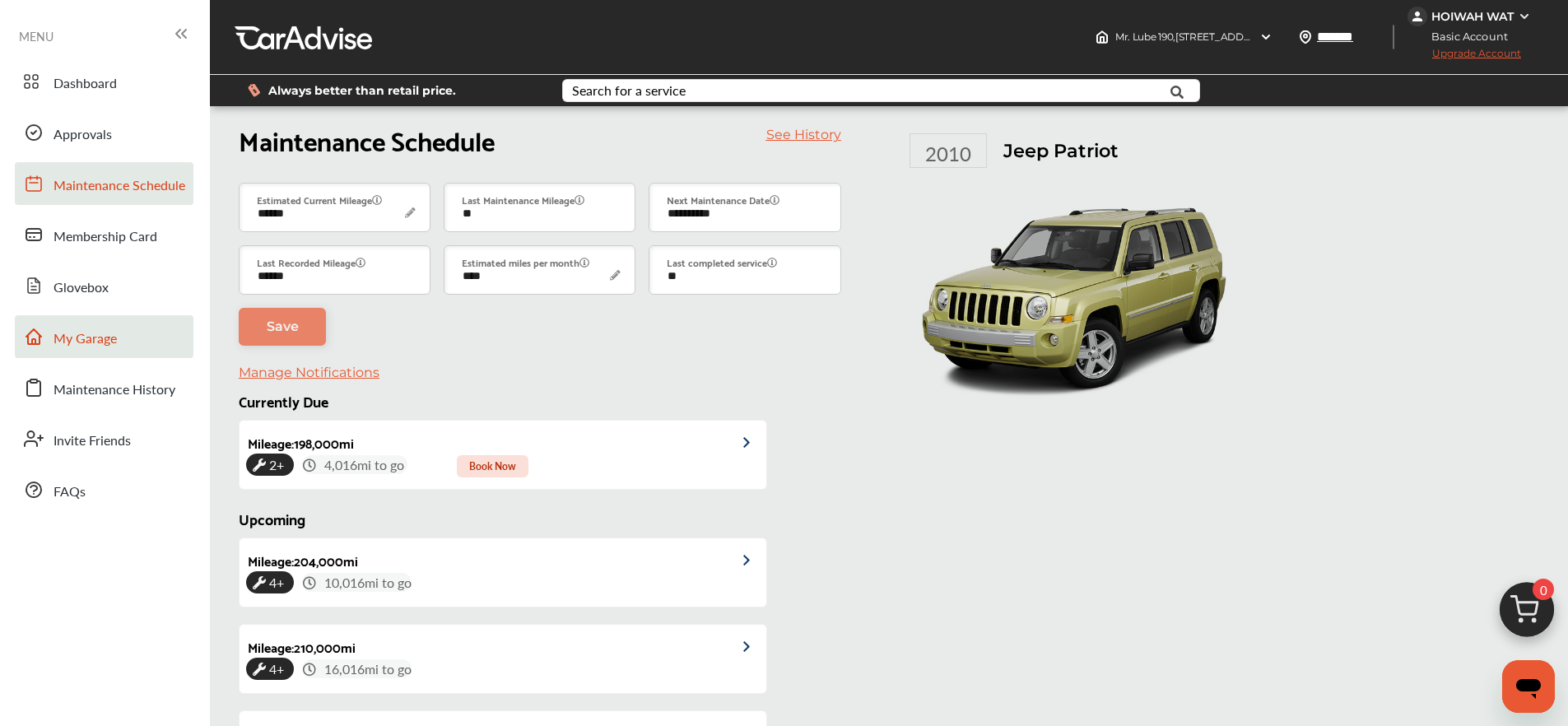
click at [81, 333] on span "My Garage" at bounding box center [85, 338] width 63 height 21
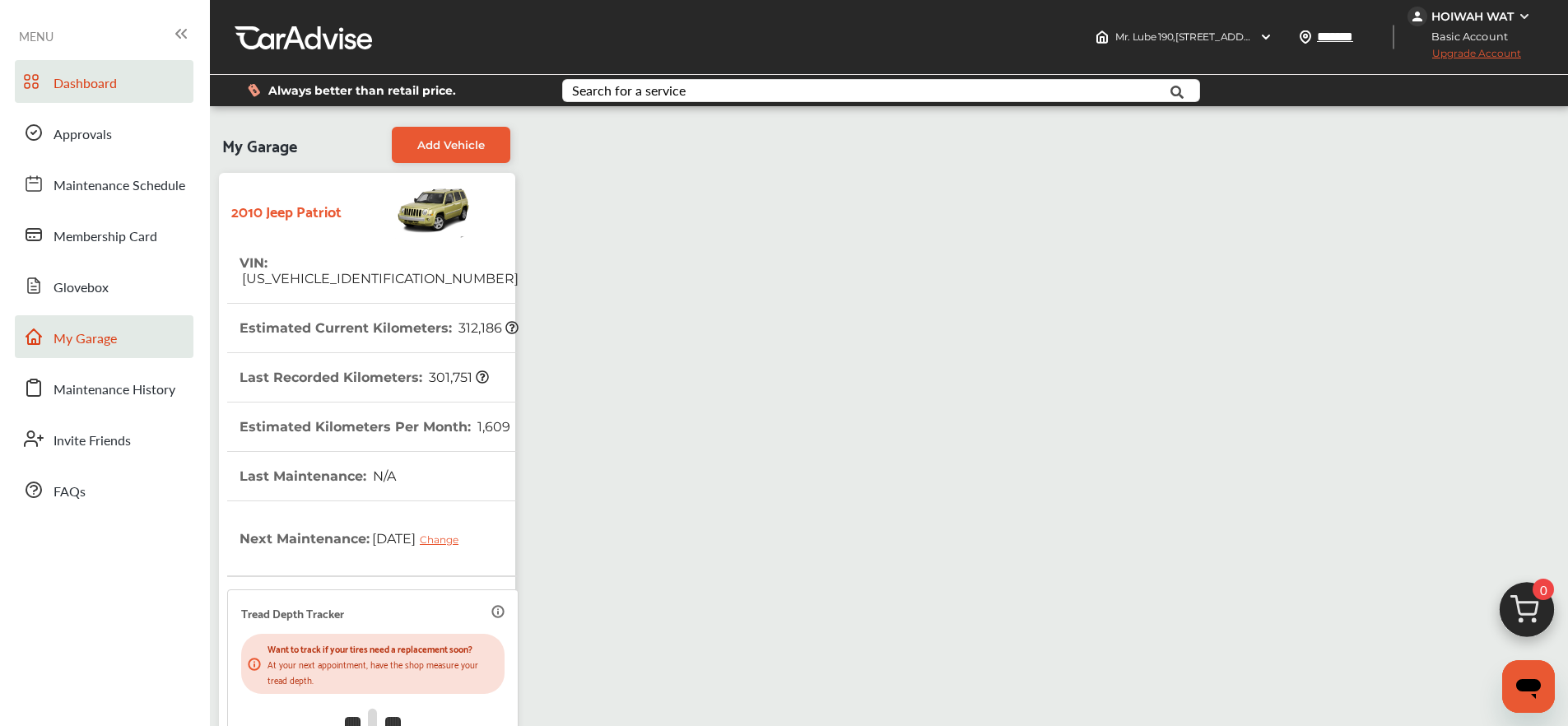
click at [91, 74] on span "Dashboard" at bounding box center [85, 84] width 63 height 21
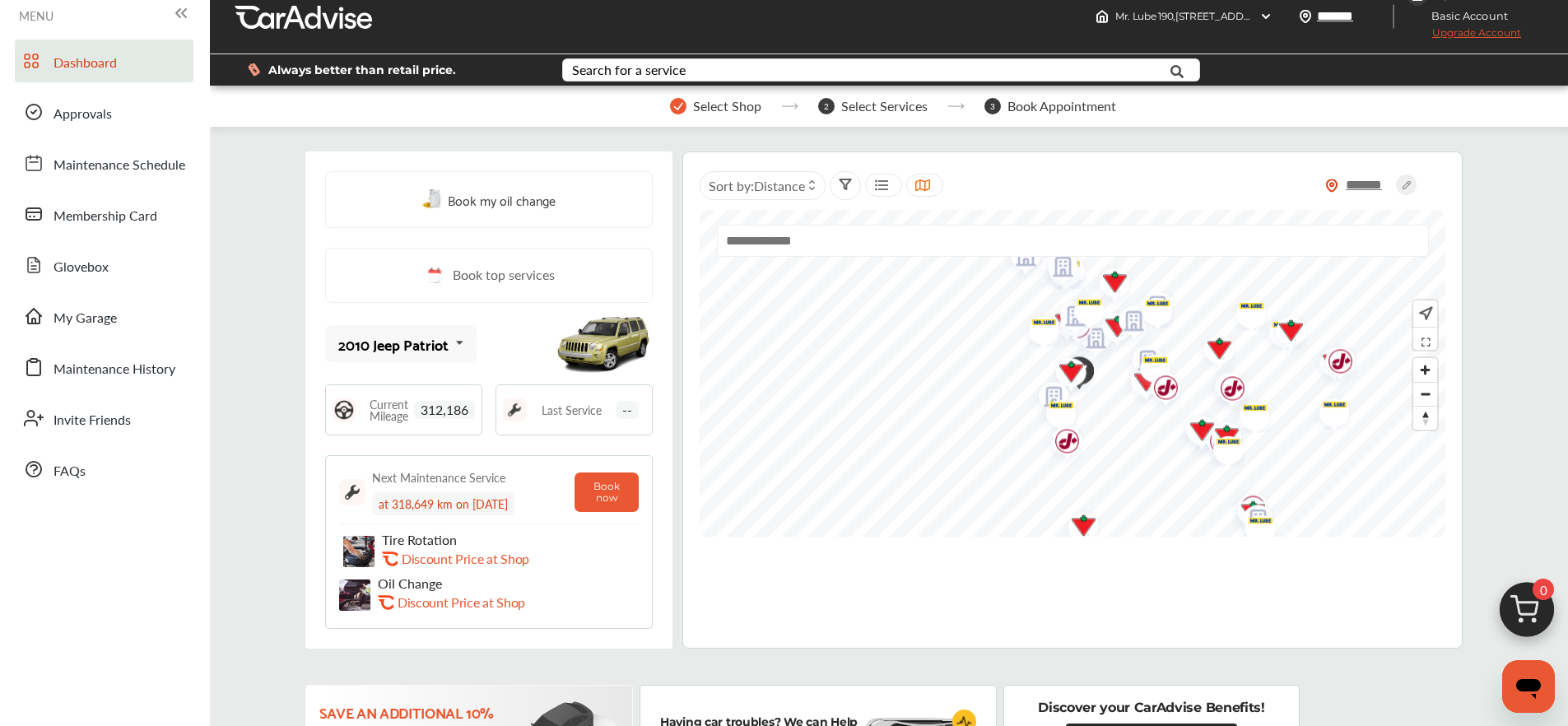
scroll to position [32, 0]
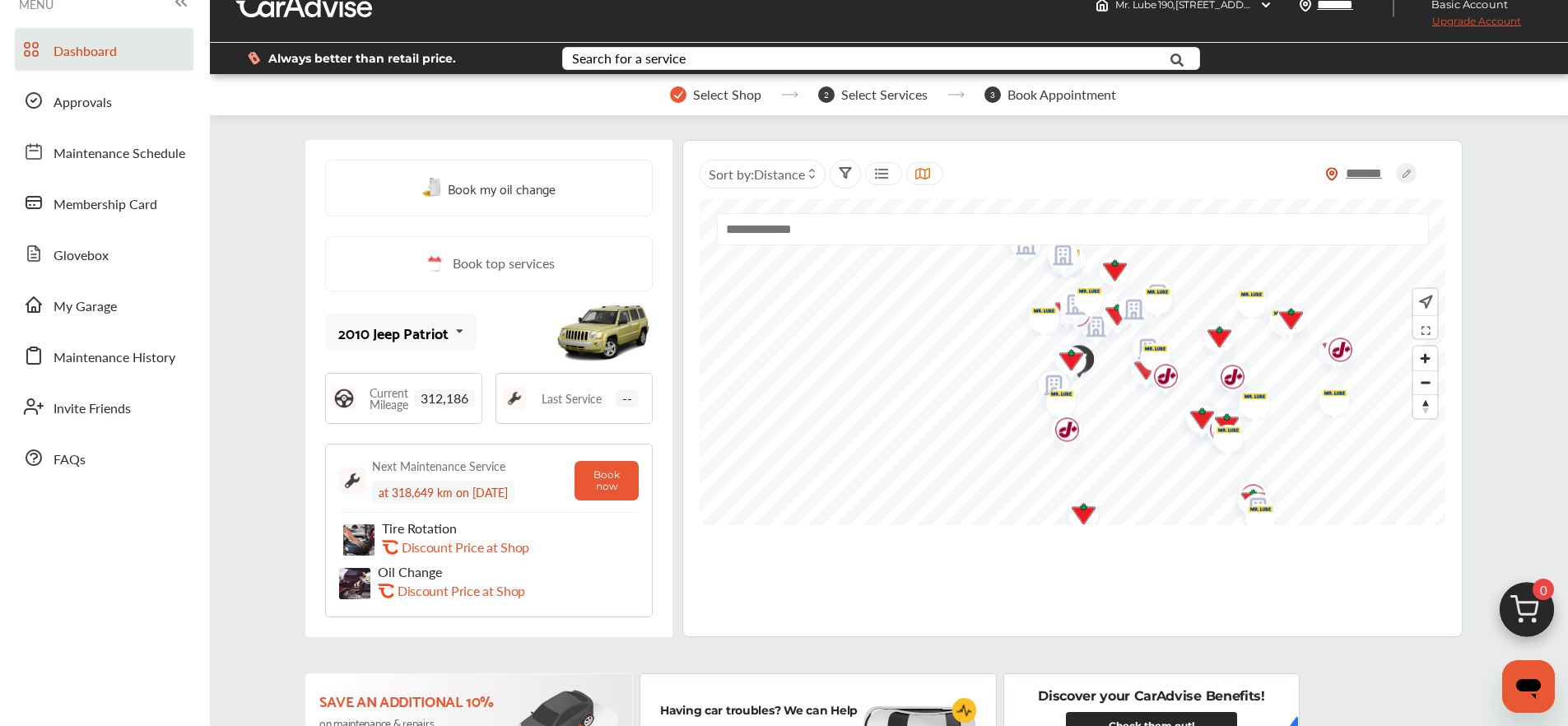
click at [427, 400] on span "312,186" at bounding box center [444, 398] width 61 height 18
click at [623, 398] on span "--" at bounding box center [627, 398] width 23 height 18
click at [590, 399] on span "Last Service" at bounding box center [571, 399] width 60 height 12
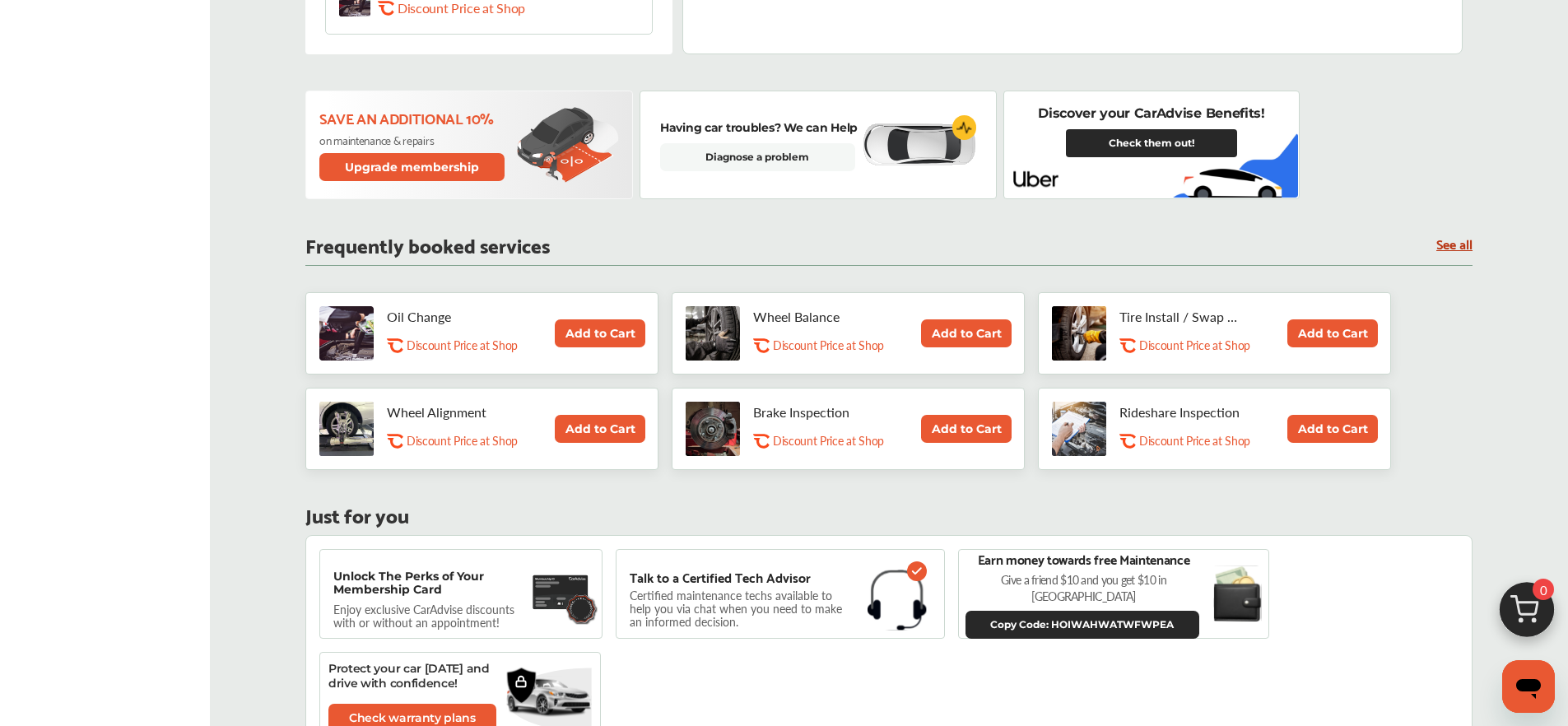
scroll to position [626, 0]
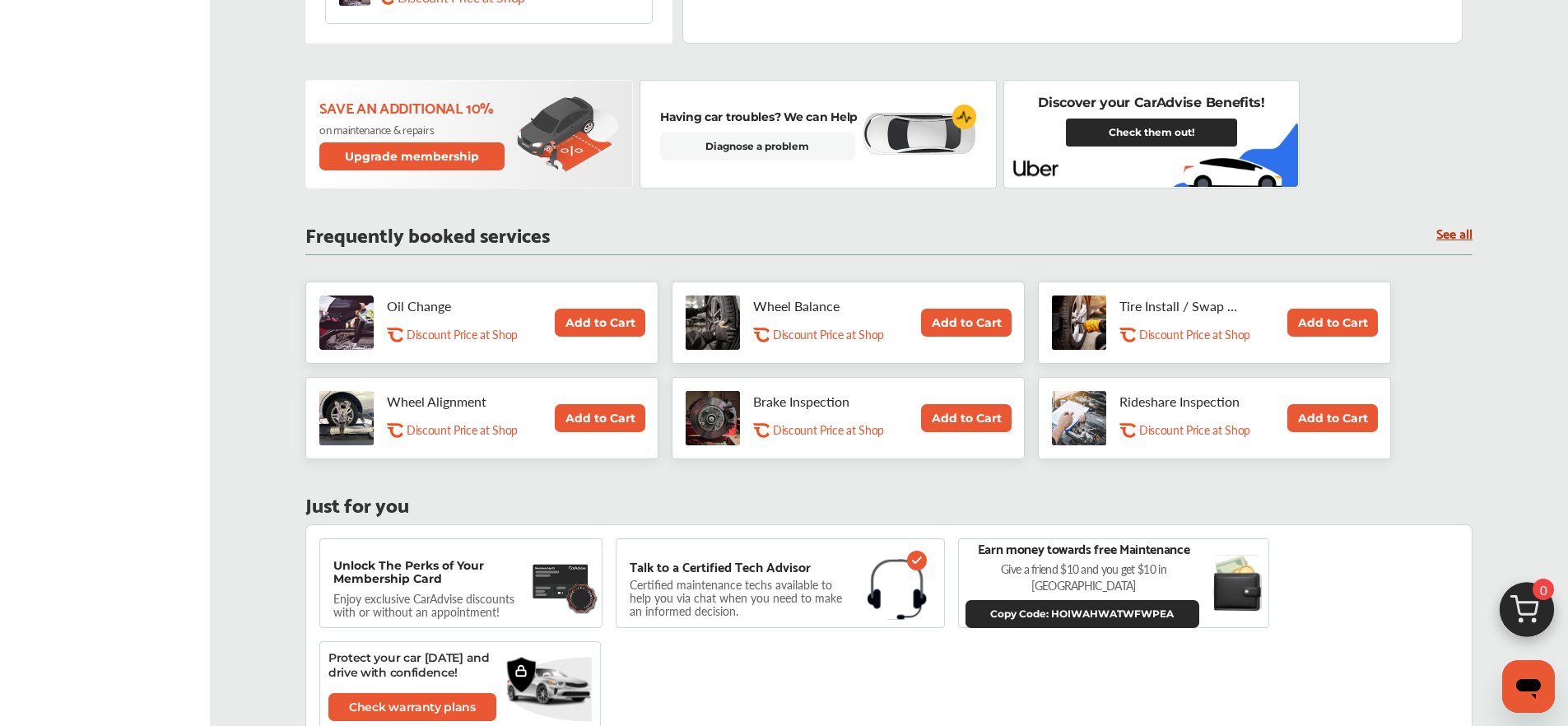
click at [594, 414] on button "Add to Cart" at bounding box center [600, 418] width 90 height 28
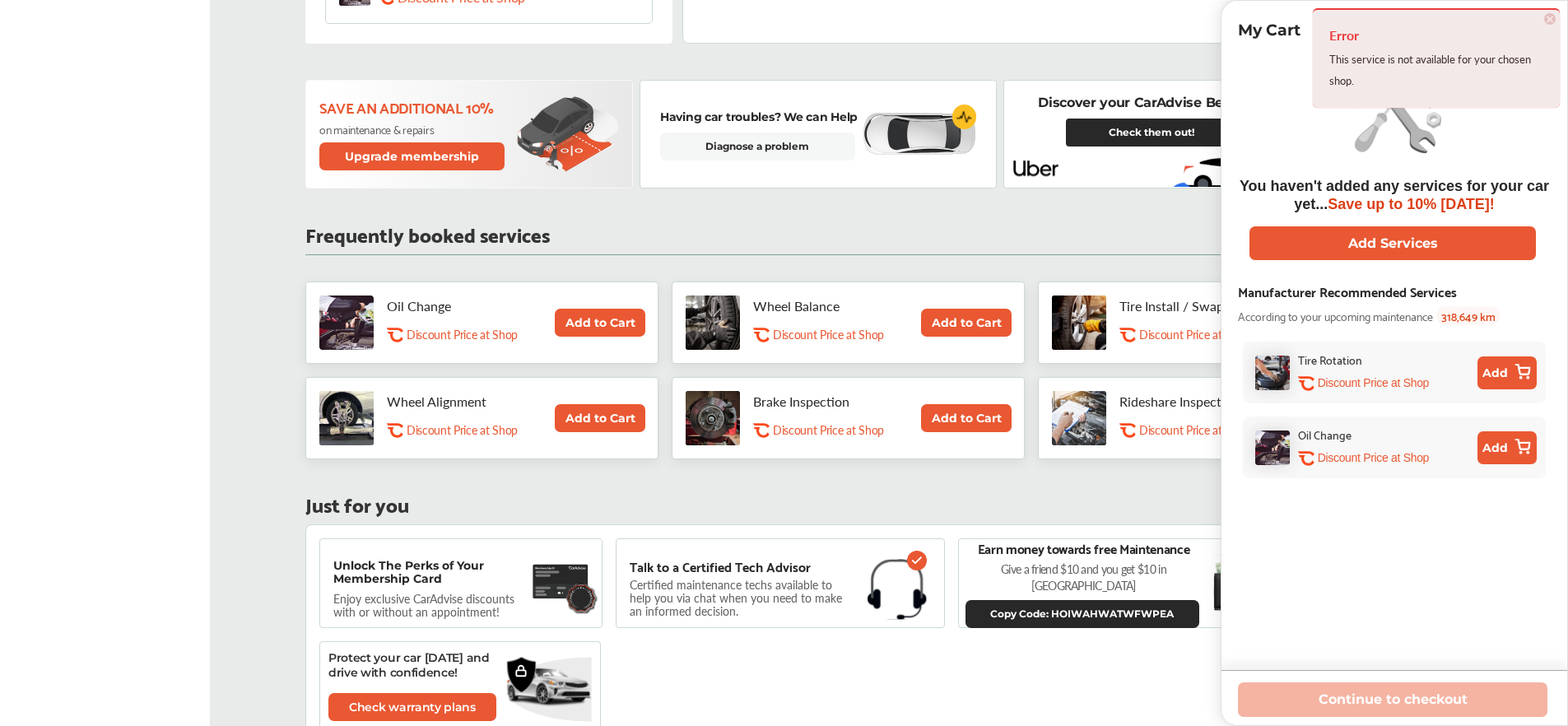
click at [1549, 23] on span "×" at bounding box center [1550, 19] width 12 height 12
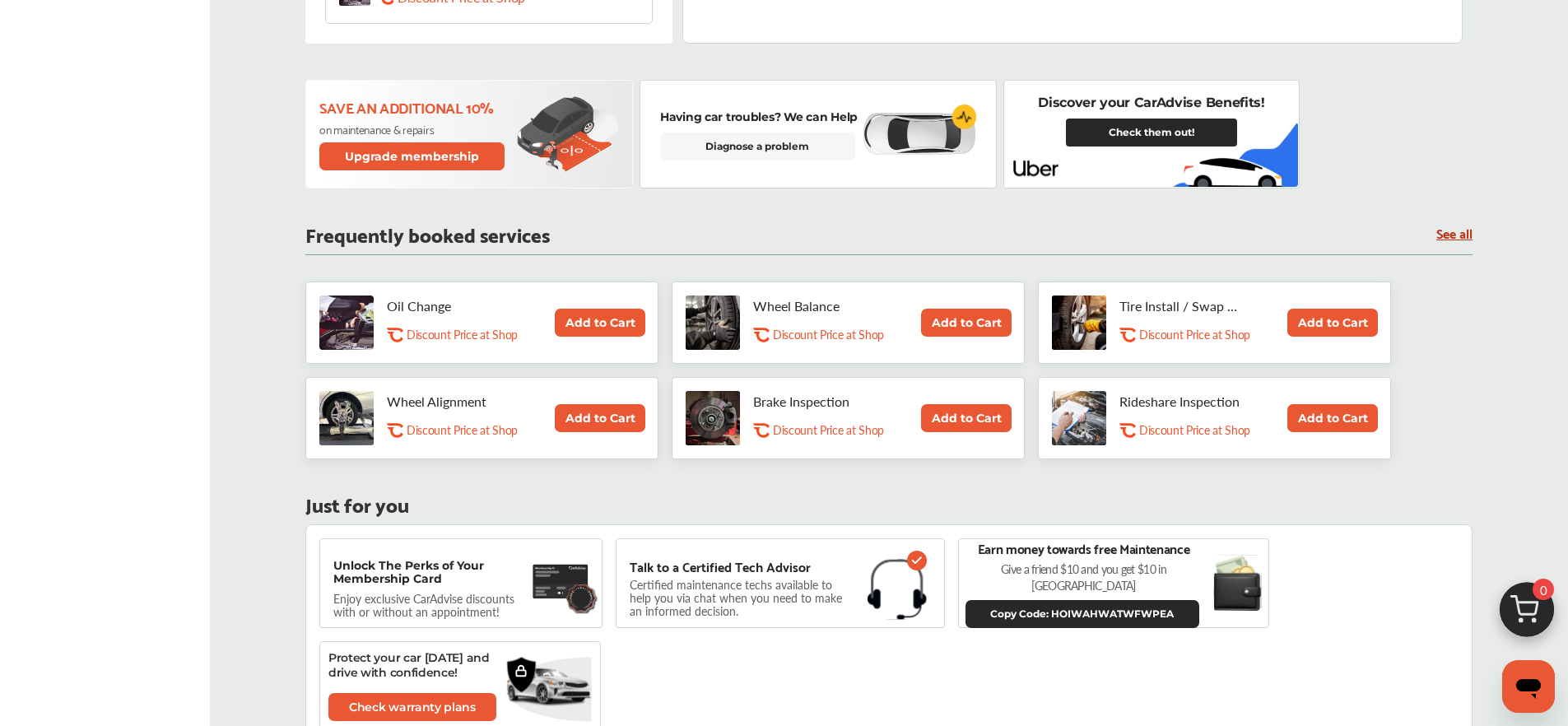
click at [1447, 233] on link "See all" at bounding box center [1454, 233] width 36 height 14
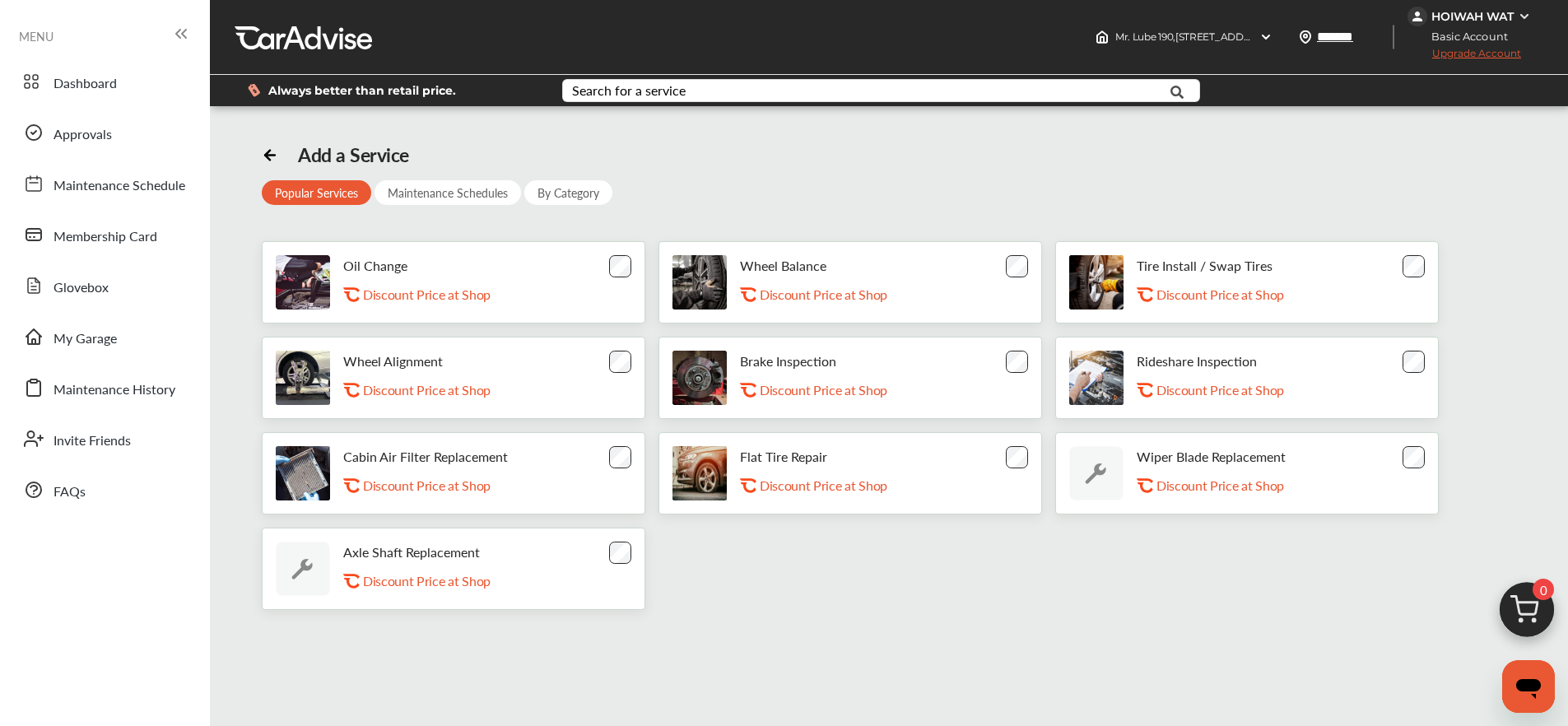
click at [705, 270] on img at bounding box center [699, 283] width 54 height 54
click at [804, 302] on p "Discount Price at Shop" at bounding box center [823, 294] width 128 height 15
click at [791, 267] on p "Wheel Balance" at bounding box center [783, 266] width 86 height 15
click at [1109, 162] on div "Add a Service Popular Services Maintenance Schedules By Category Oil Change .st…" at bounding box center [888, 377] width 1254 height 467
click at [1199, 388] on p "Discount Price at Shop" at bounding box center [1220, 390] width 128 height 15
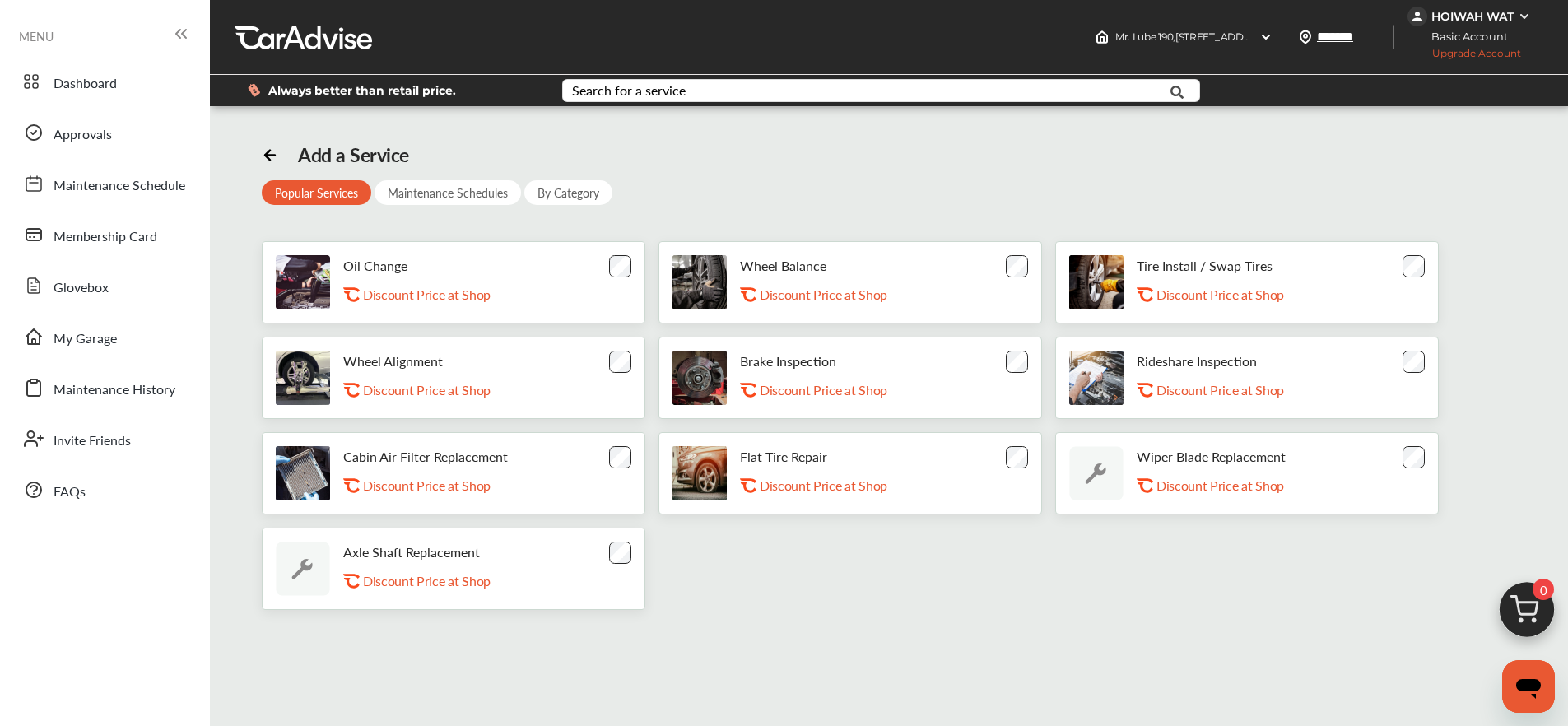
click at [1176, 361] on p "Rideshare Inspection" at bounding box center [1197, 360] width 120 height 15
click at [397, 362] on p "Wheel Alignment" at bounding box center [393, 360] width 100 height 15
click at [435, 192] on div "Maintenance Schedules" at bounding box center [447, 192] width 146 height 25
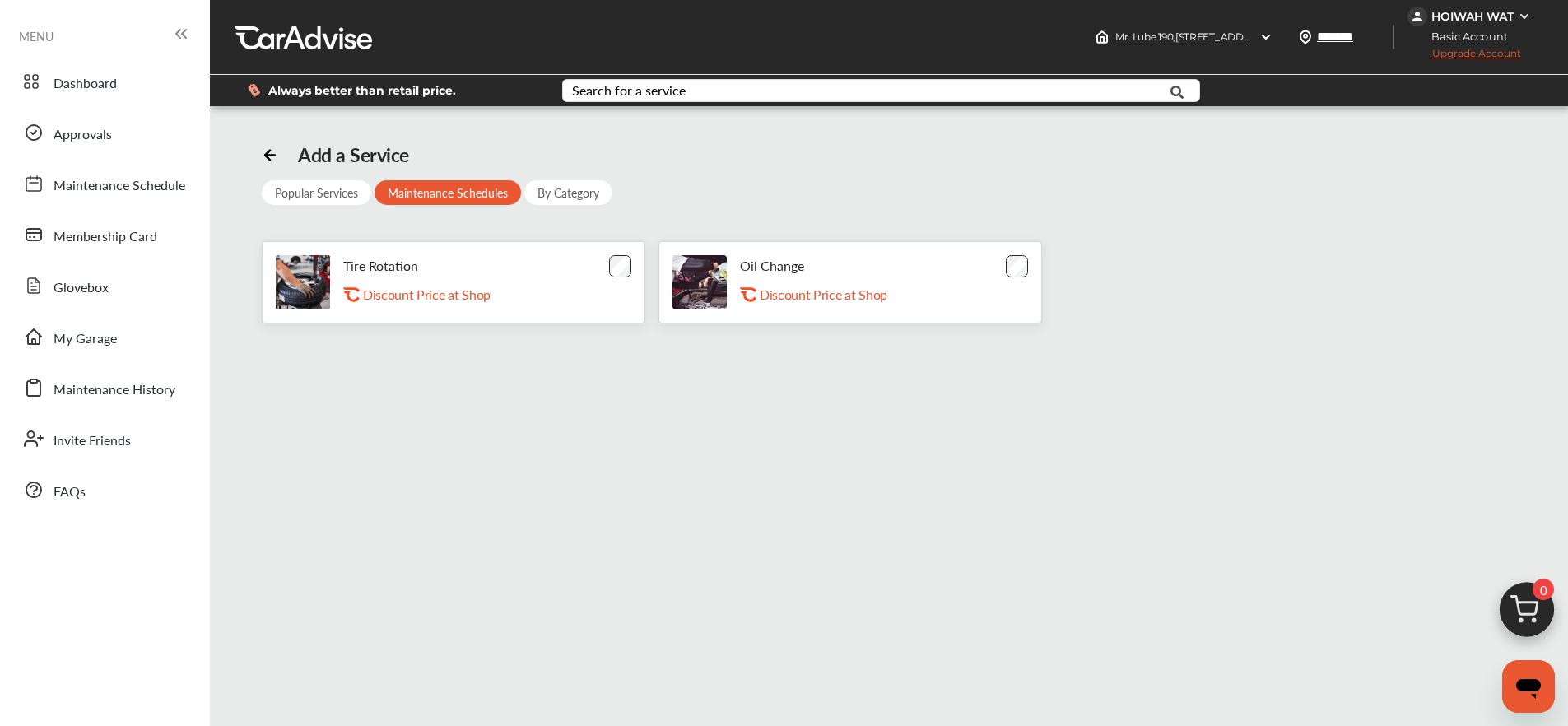
click at [559, 195] on div "By Category" at bounding box center [568, 192] width 88 height 25
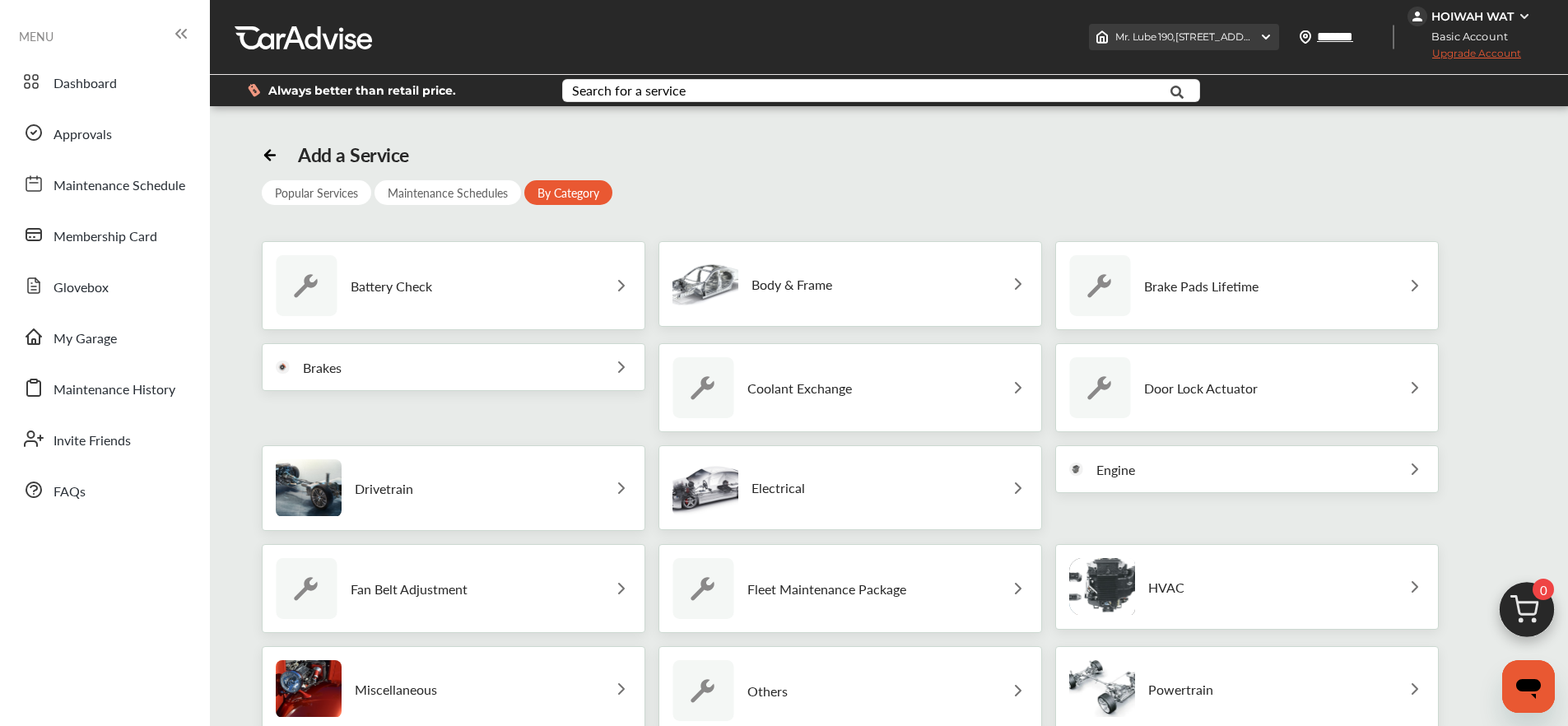
click at [1265, 34] on img at bounding box center [1266, 37] width 14 height 14
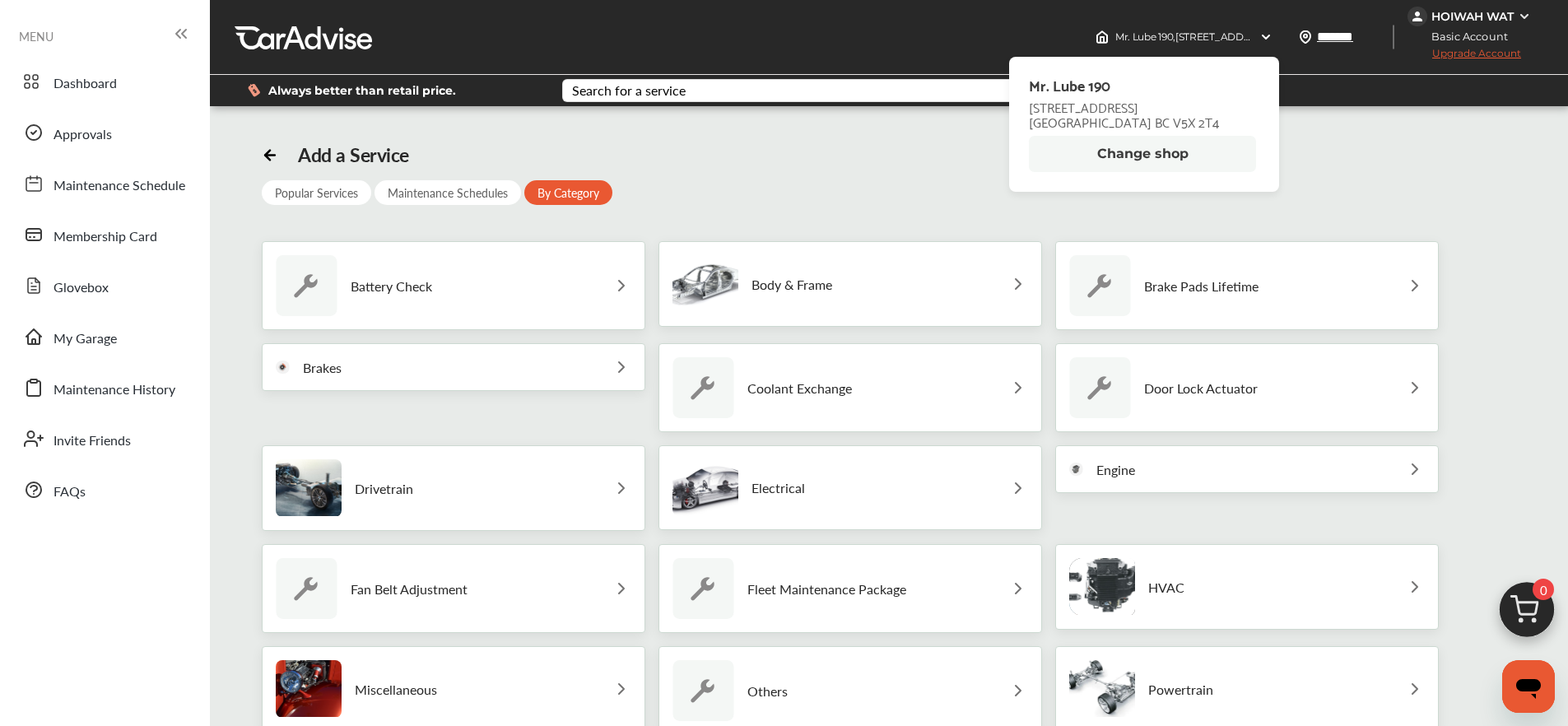
click at [1149, 155] on button "Change shop" at bounding box center [1142, 154] width 228 height 36
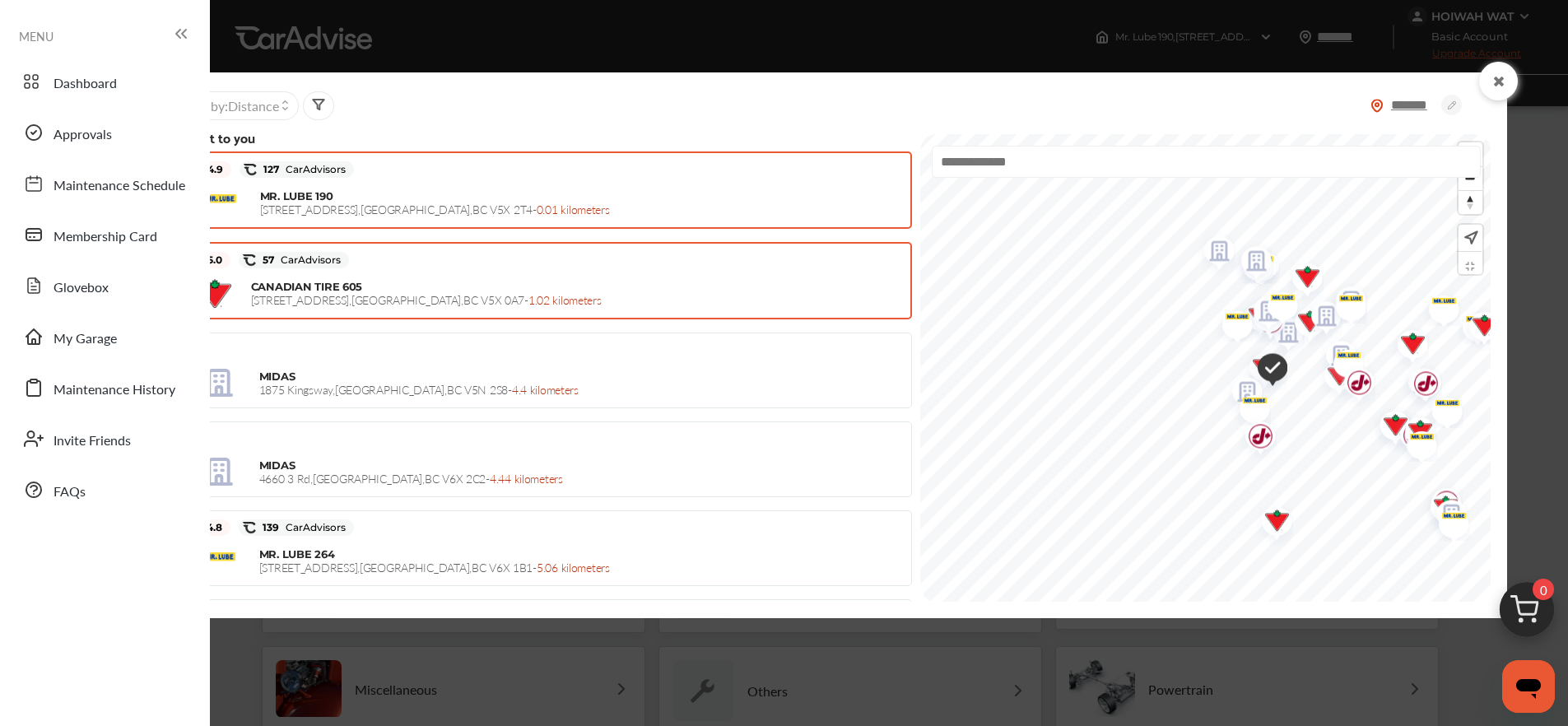
click at [515, 273] on div "CANADIAN TIRE 605 8277 ONTARIO STREET , VANCOUVER , BC V5X 0A7 - 1.02 kilometers" at bounding box center [543, 293] width 720 height 41
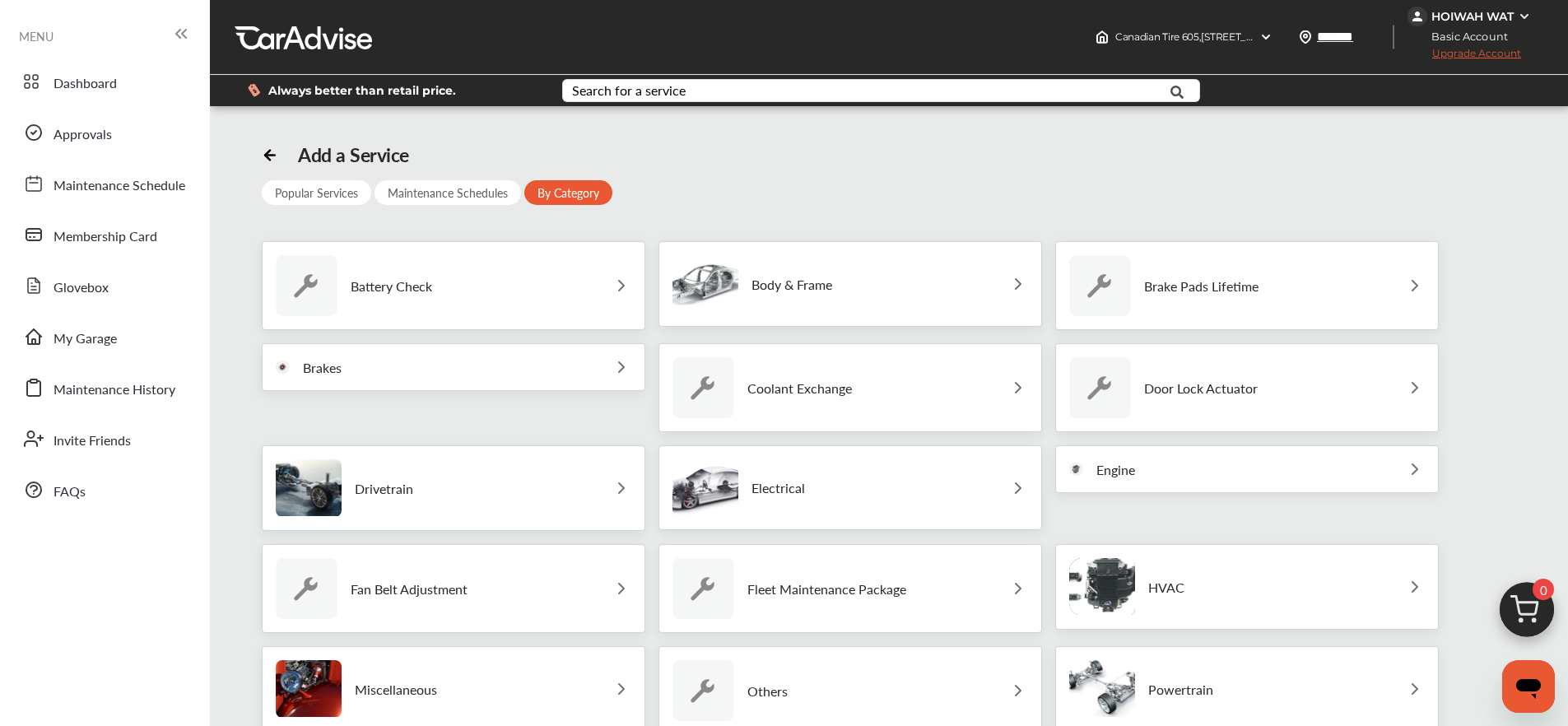
click at [310, 202] on div "Popular Services" at bounding box center [315, 192] width 109 height 25
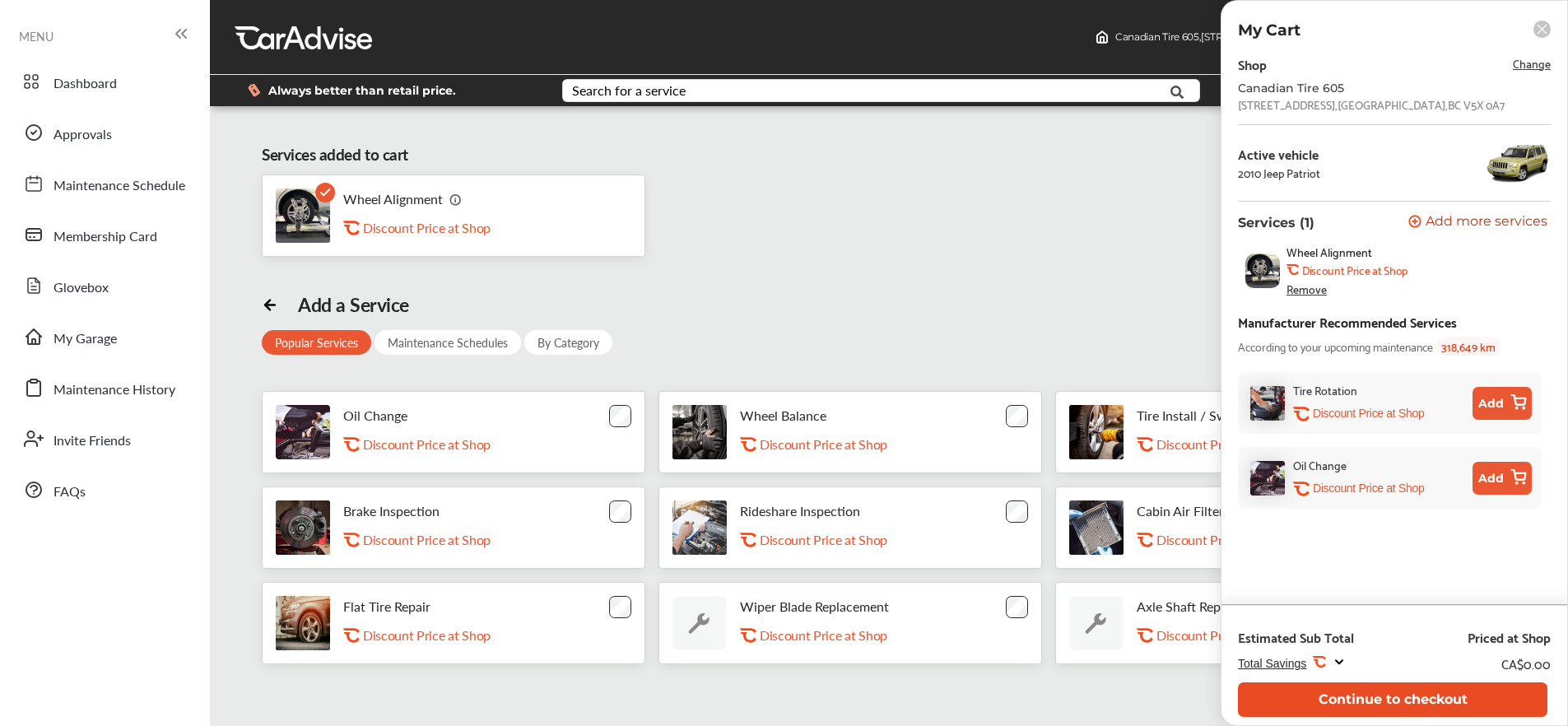
click at [1422, 703] on button "Continue to checkout" at bounding box center [1393, 700] width 310 height 34
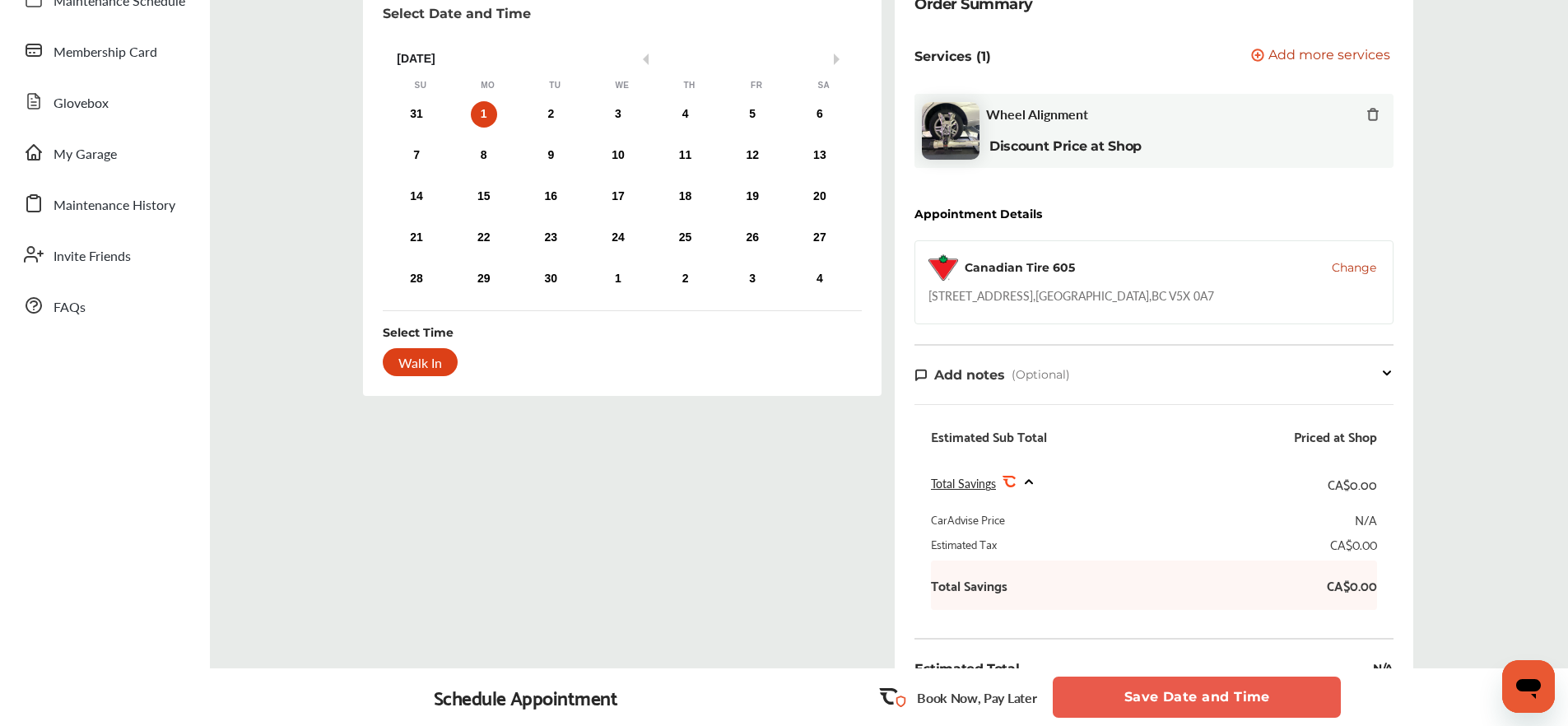
scroll to position [163, 0]
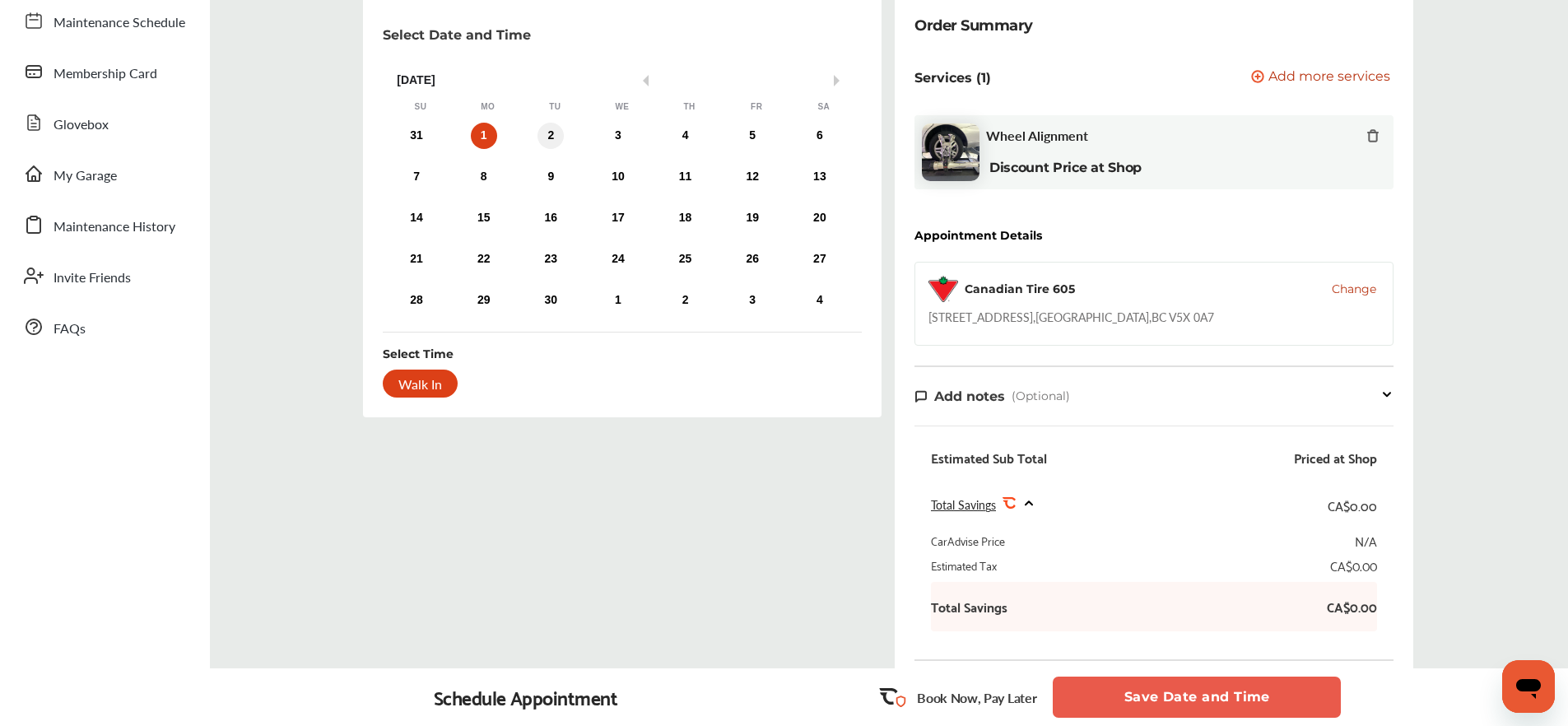
click at [544, 135] on div "2" at bounding box center [550, 135] width 26 height 26
click at [482, 138] on div "1" at bounding box center [484, 135] width 26 height 26
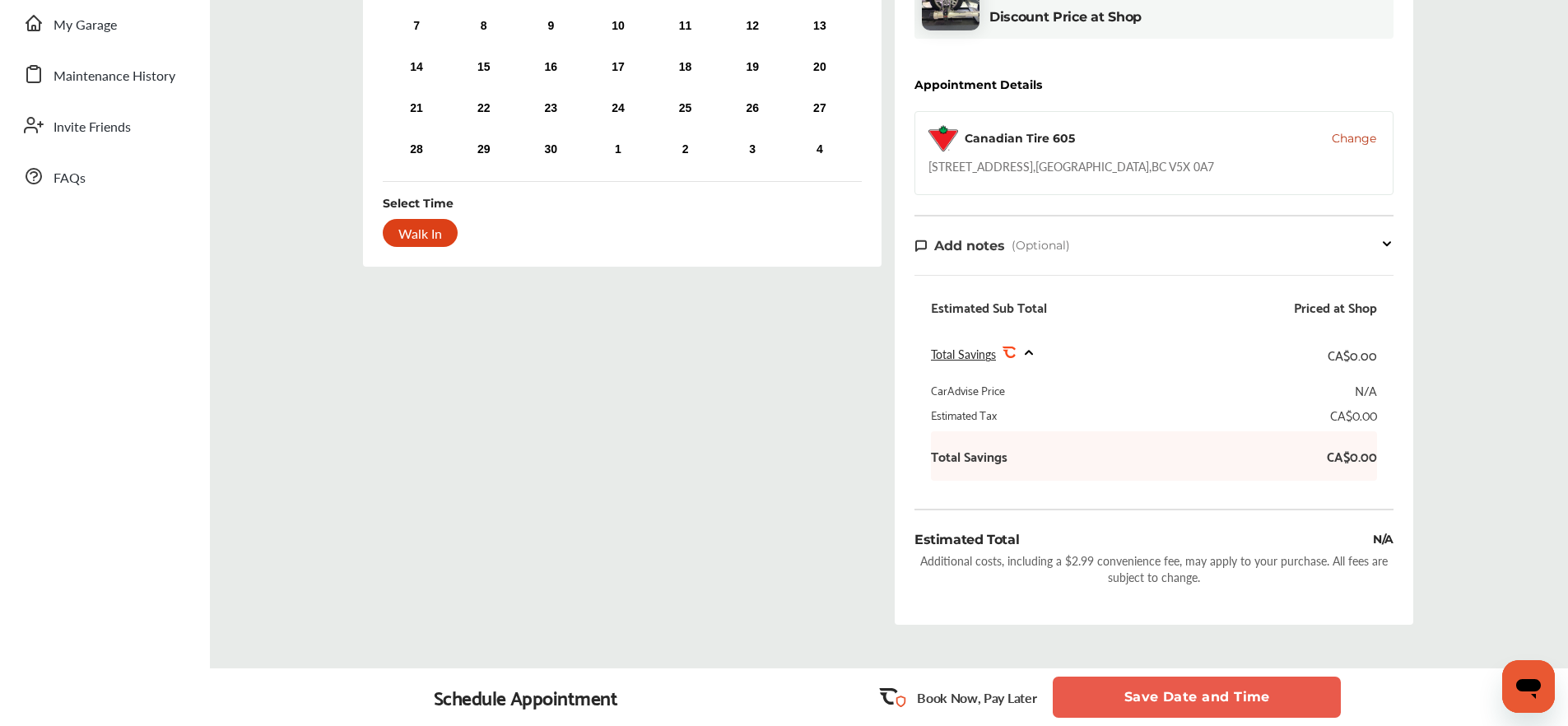
scroll to position [335, 0]
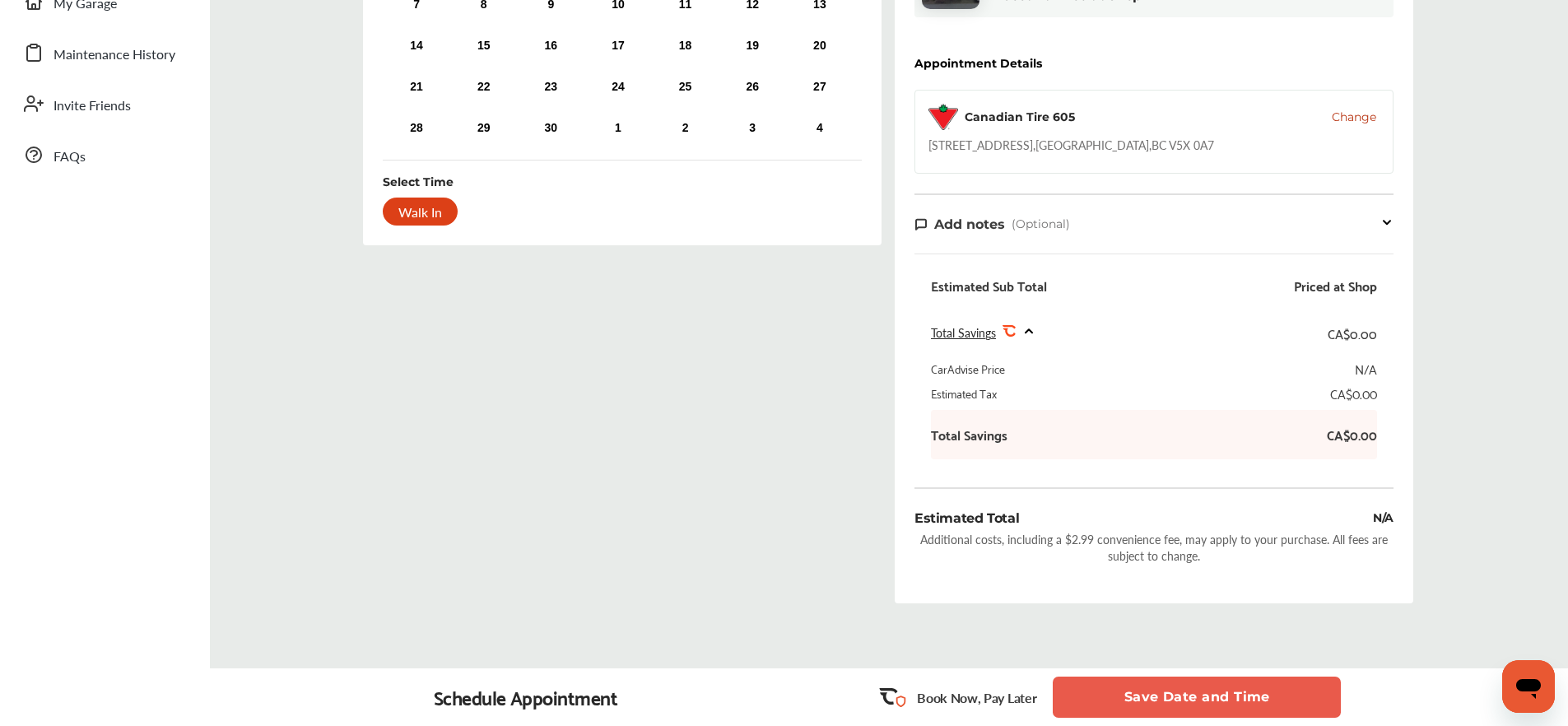
click at [1178, 691] on button "Save Date and Time" at bounding box center [1197, 697] width 288 height 41
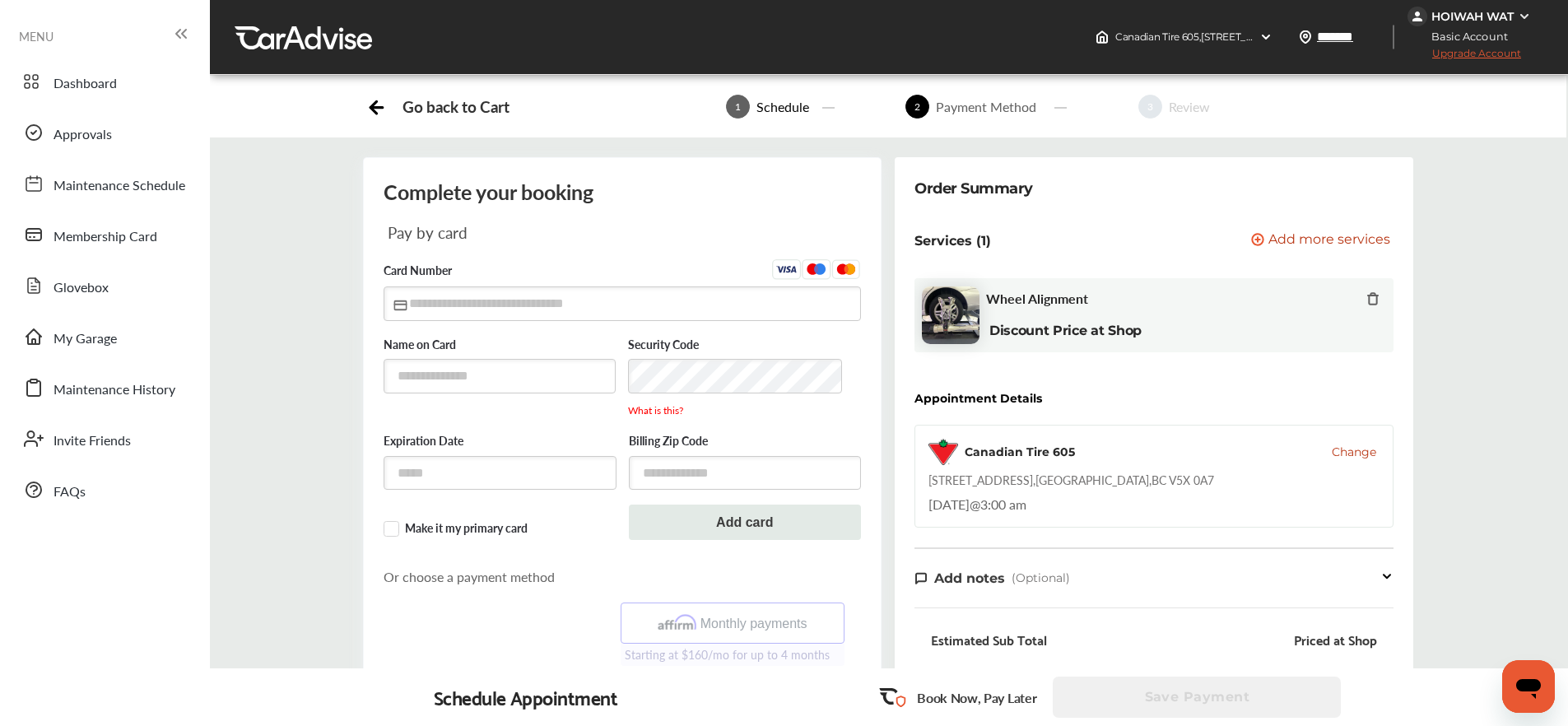
click at [369, 102] on icon at bounding box center [376, 105] width 20 height 20
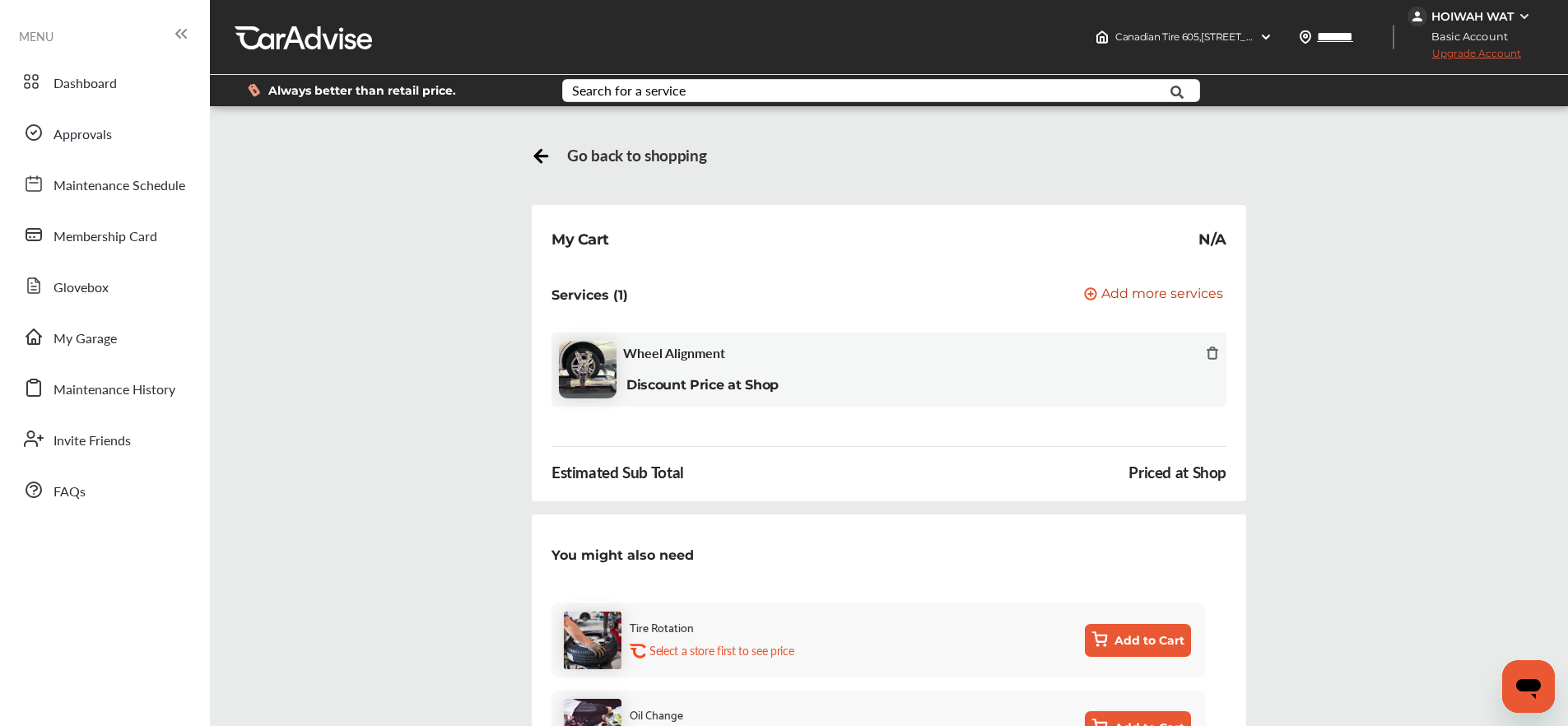
click at [537, 161] on icon at bounding box center [541, 153] width 20 height 20
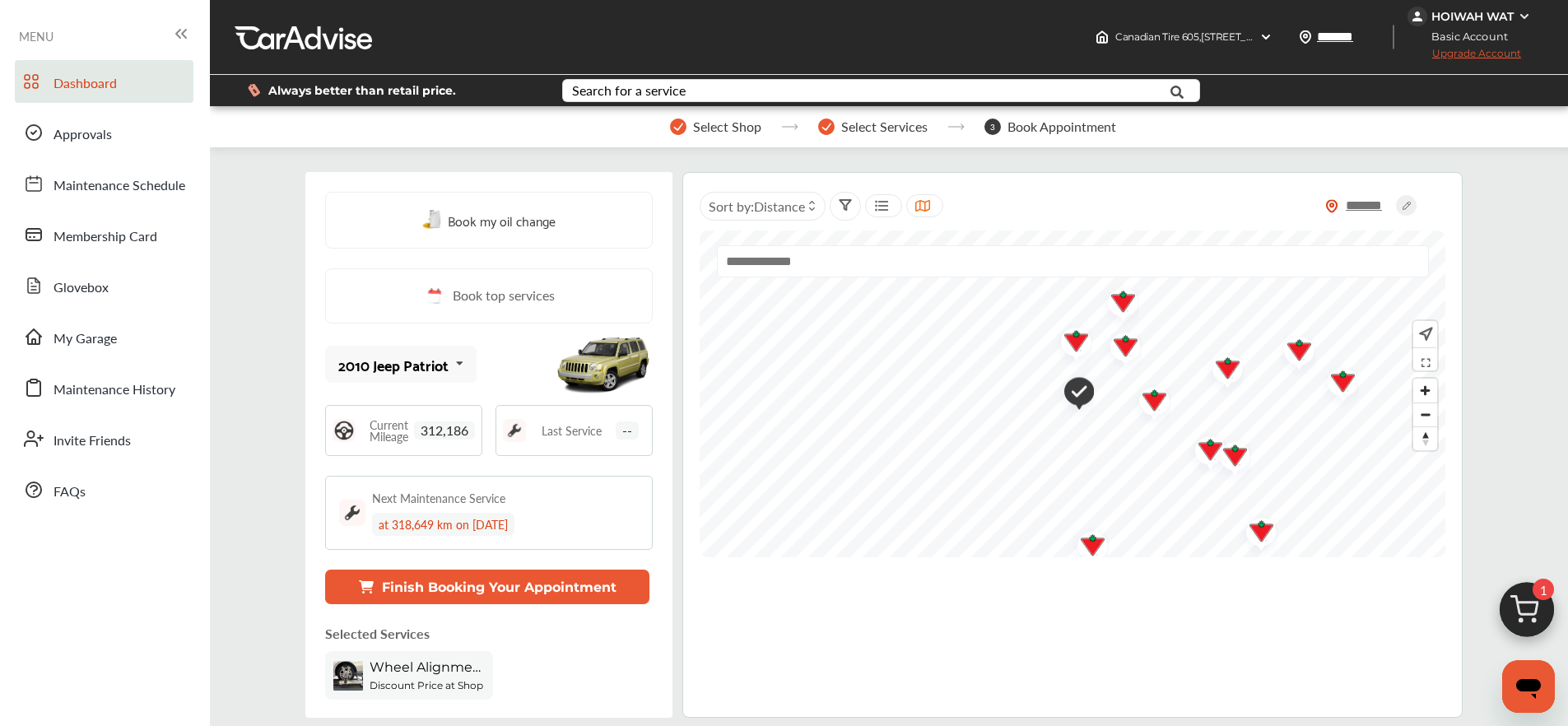
click at [1534, 609] on img at bounding box center [1526, 613] width 79 height 79
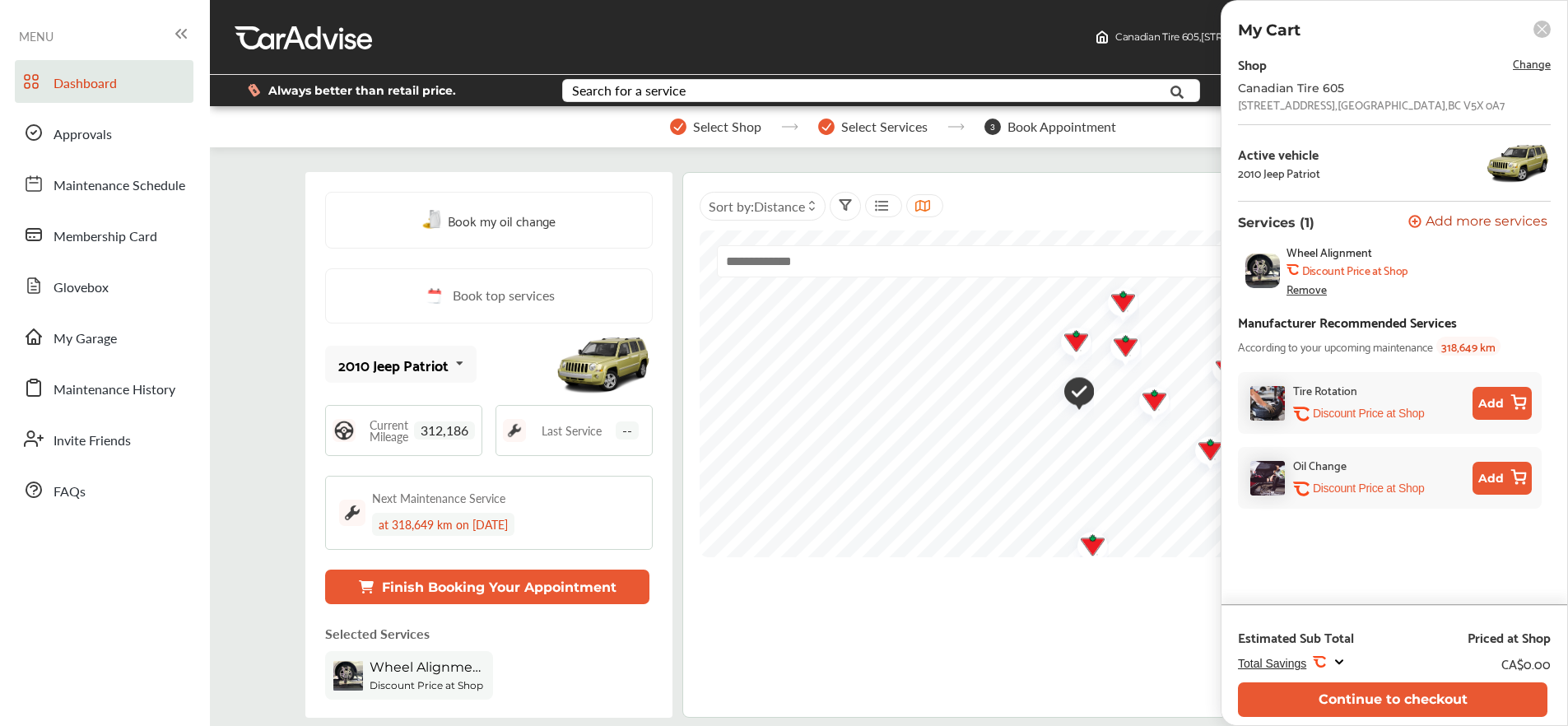
click at [1317, 290] on div "Remove" at bounding box center [1307, 289] width 41 height 14
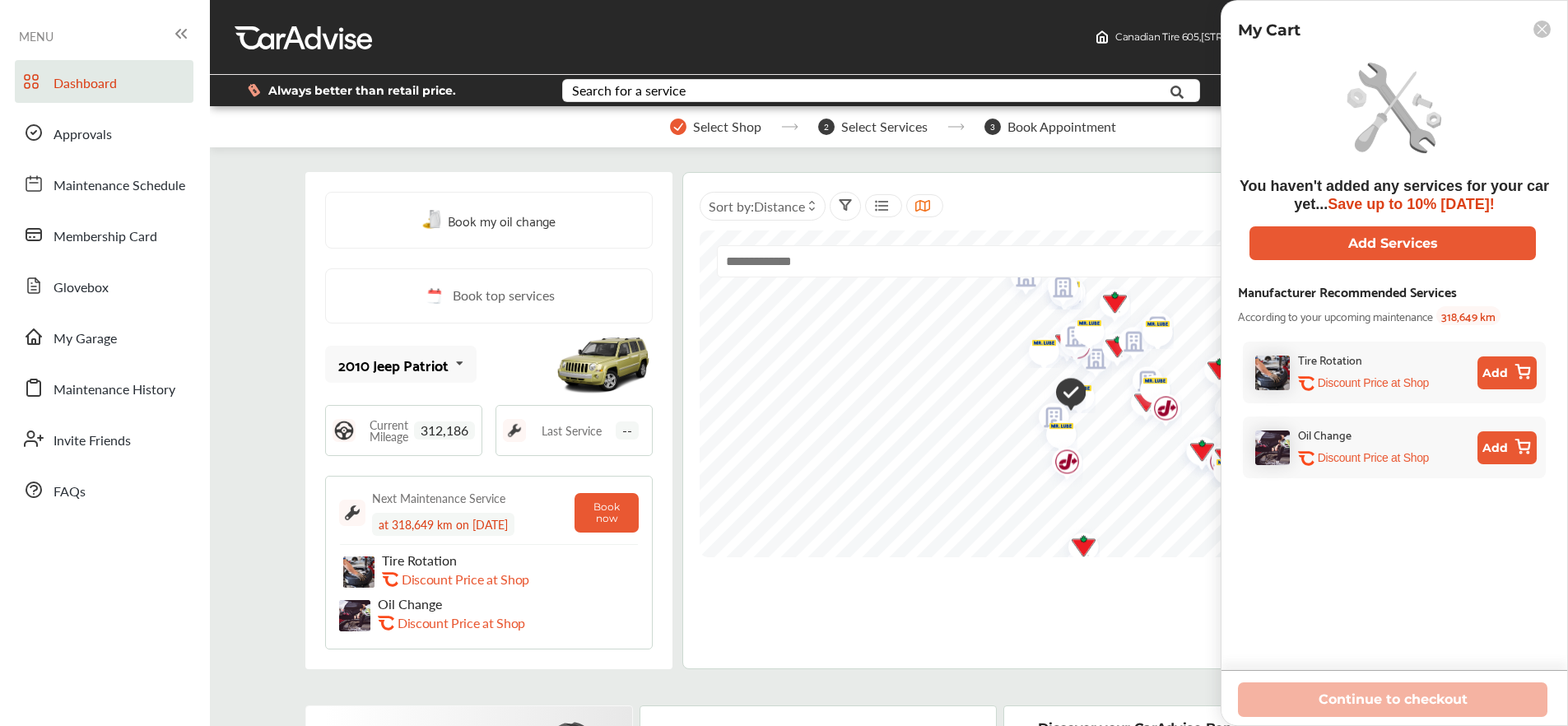
click at [1538, 30] on rect at bounding box center [1542, 29] width 17 height 17
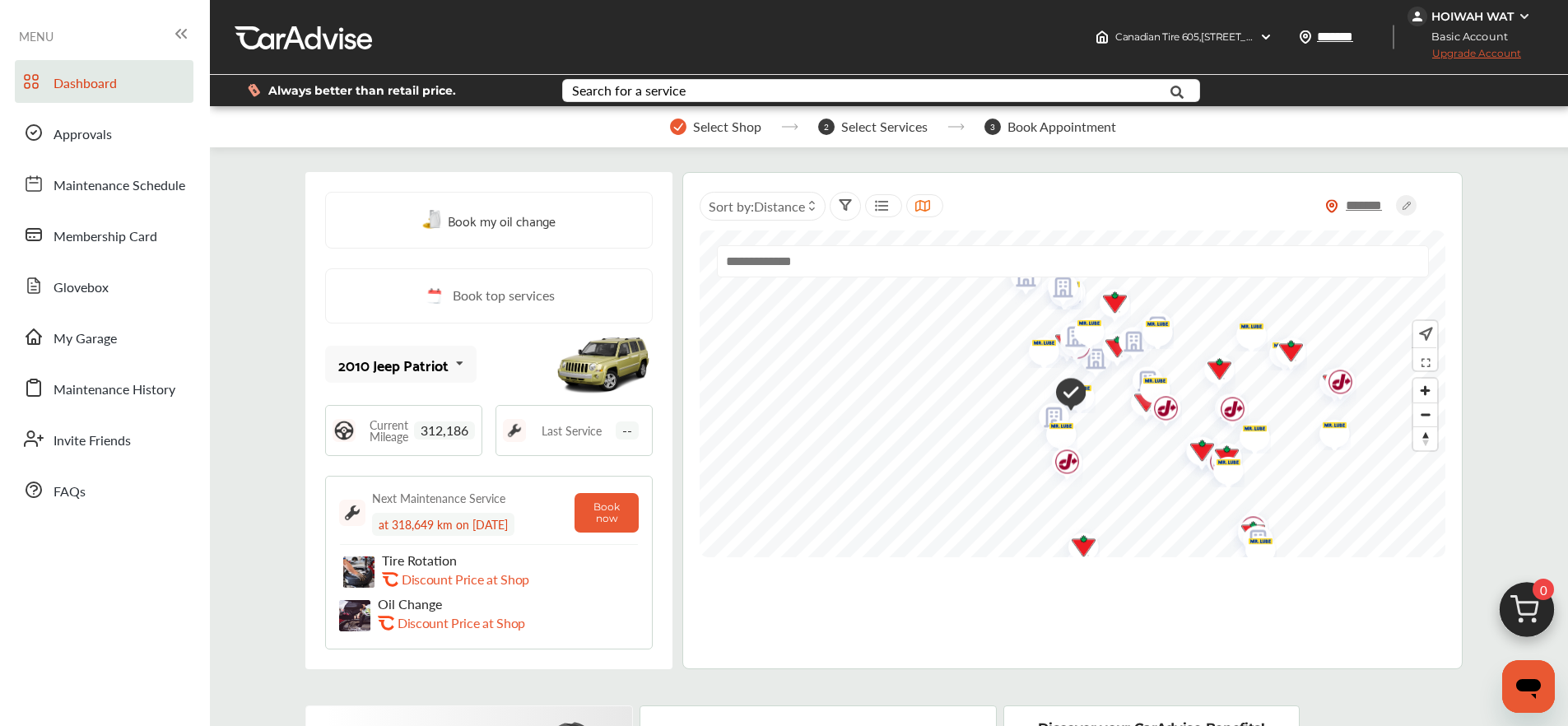
click at [456, 431] on span "312,186" at bounding box center [444, 430] width 61 height 18
click at [433, 432] on span "312,186" at bounding box center [444, 430] width 61 height 18
